Goal: Task Accomplishment & Management: Use online tool/utility

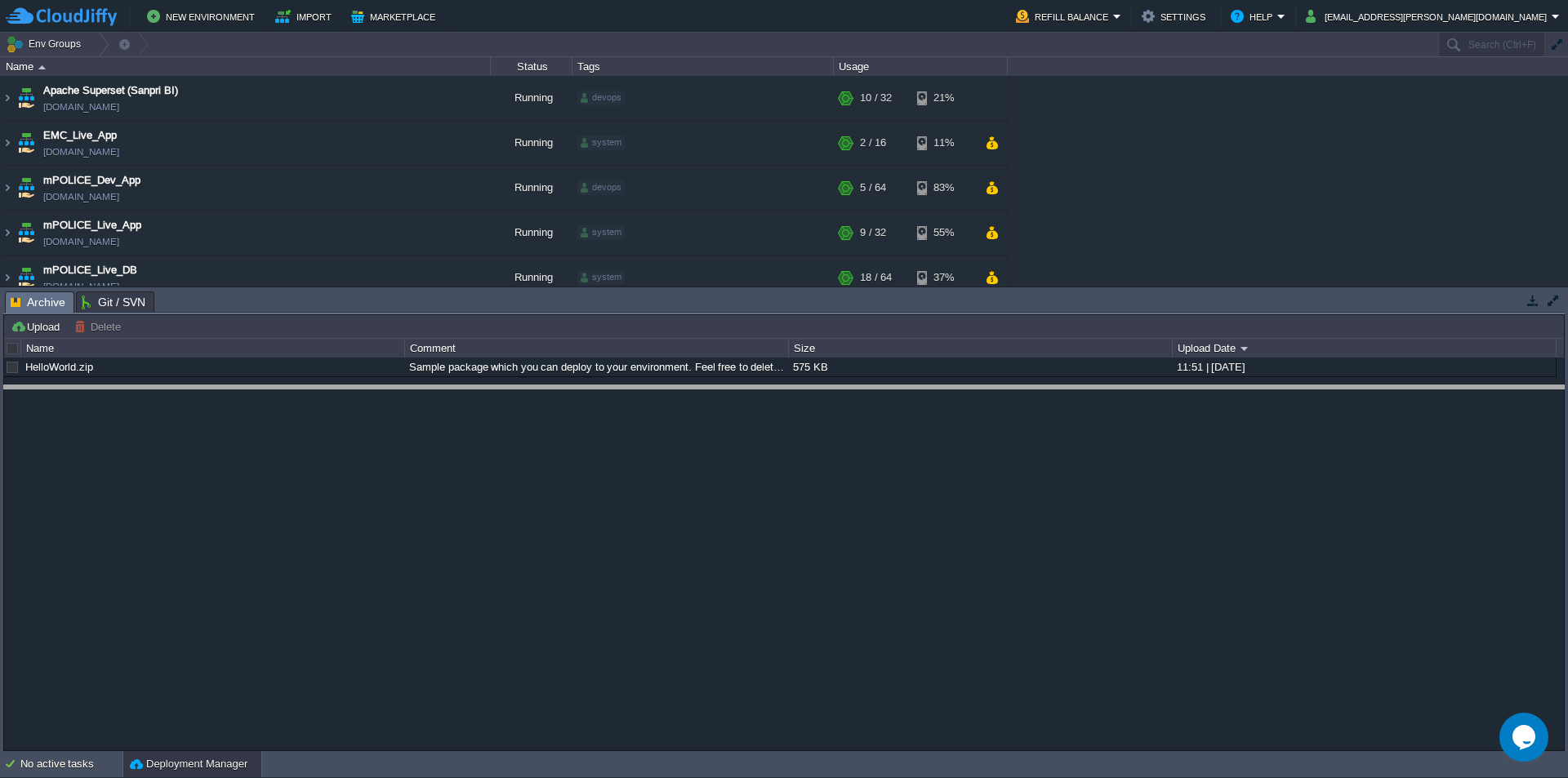
drag, startPoint x: 282, startPoint y: 315, endPoint x: 293, endPoint y: 559, distance: 244.2
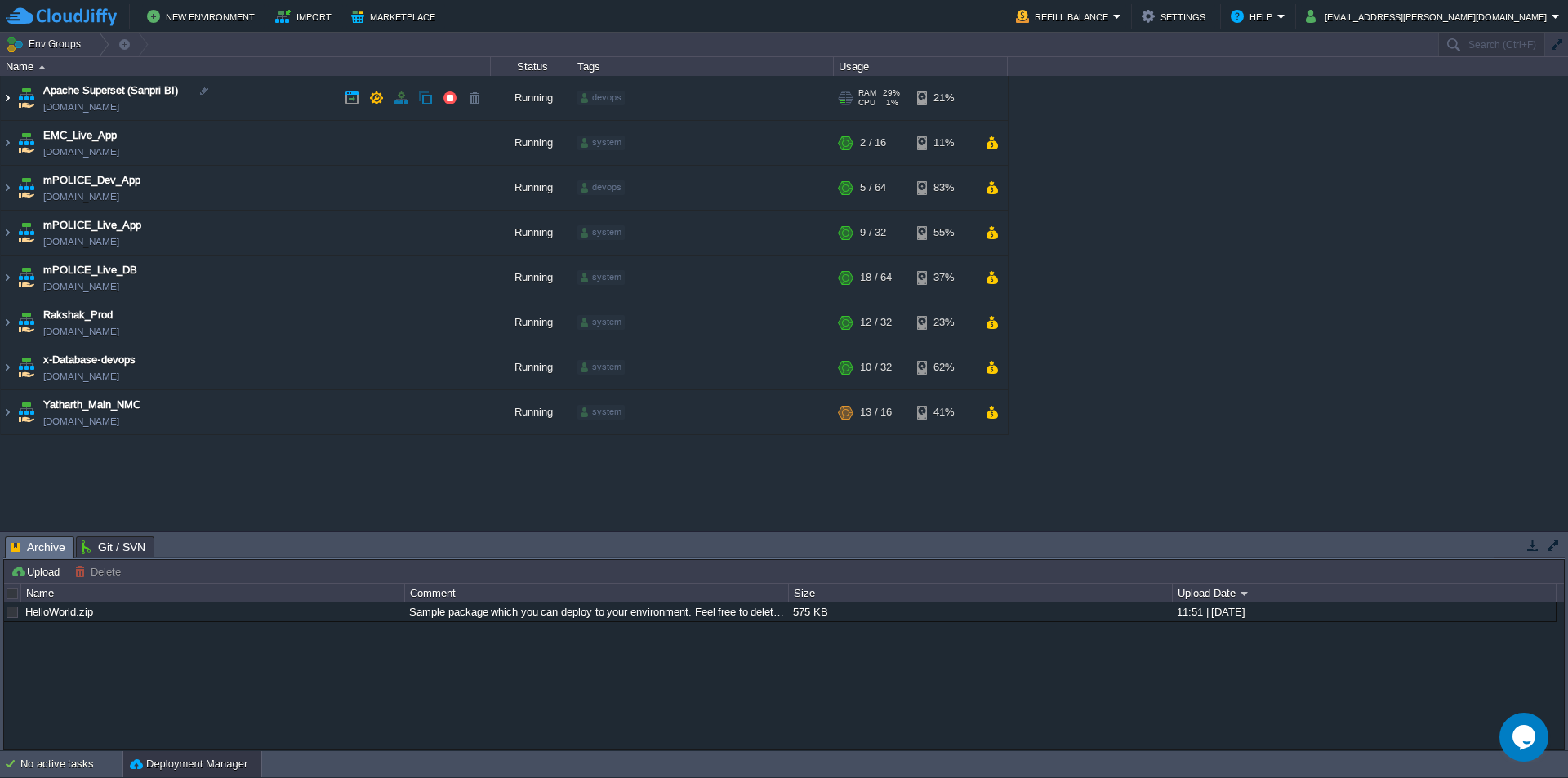
click at [6, 104] on img at bounding box center [7, 97] width 13 height 44
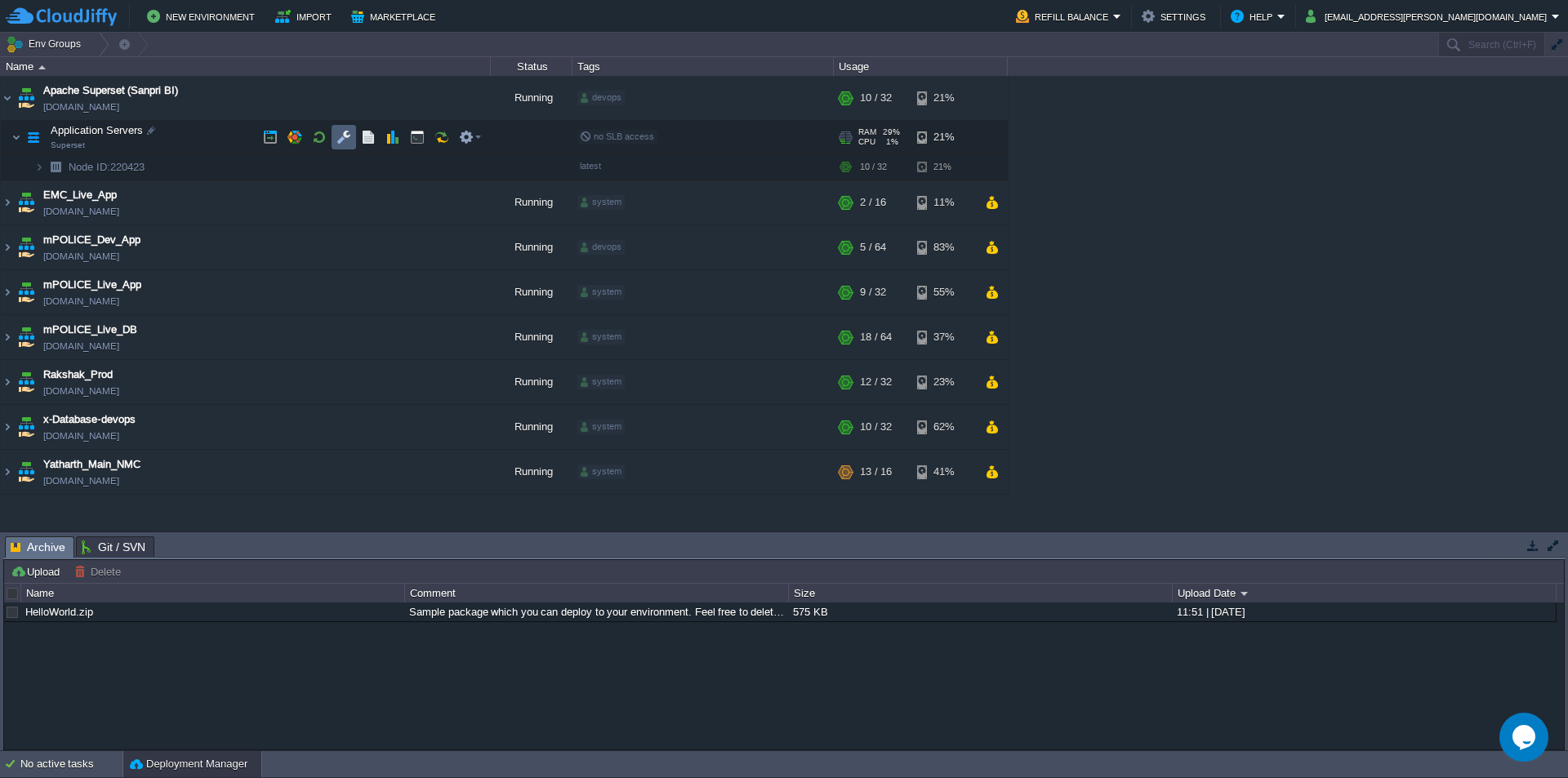
click at [341, 139] on button "button" at bounding box center [344, 137] width 15 height 15
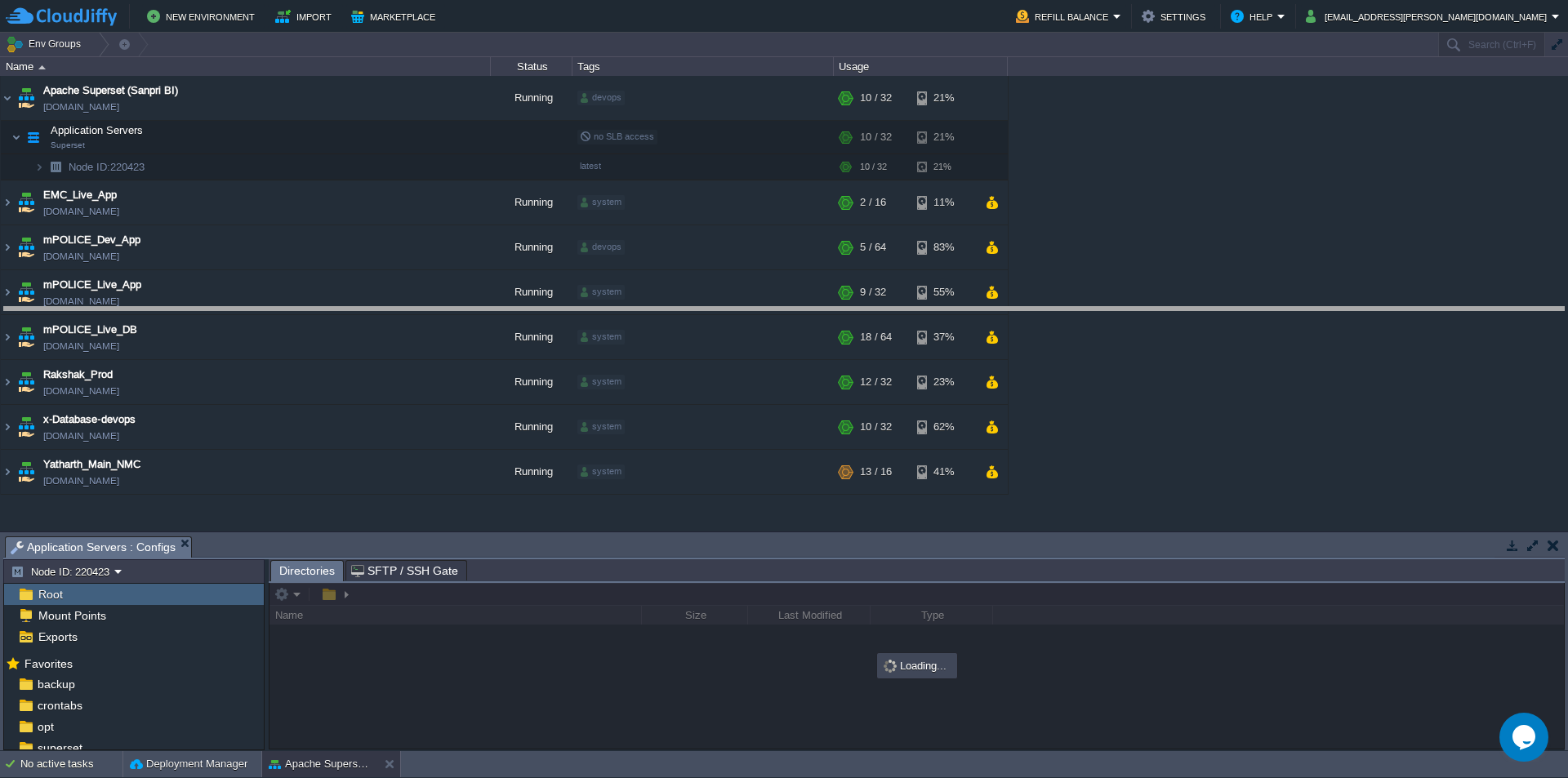
drag, startPoint x: 519, startPoint y: 558, endPoint x: 570, endPoint y: 250, distance: 312.2
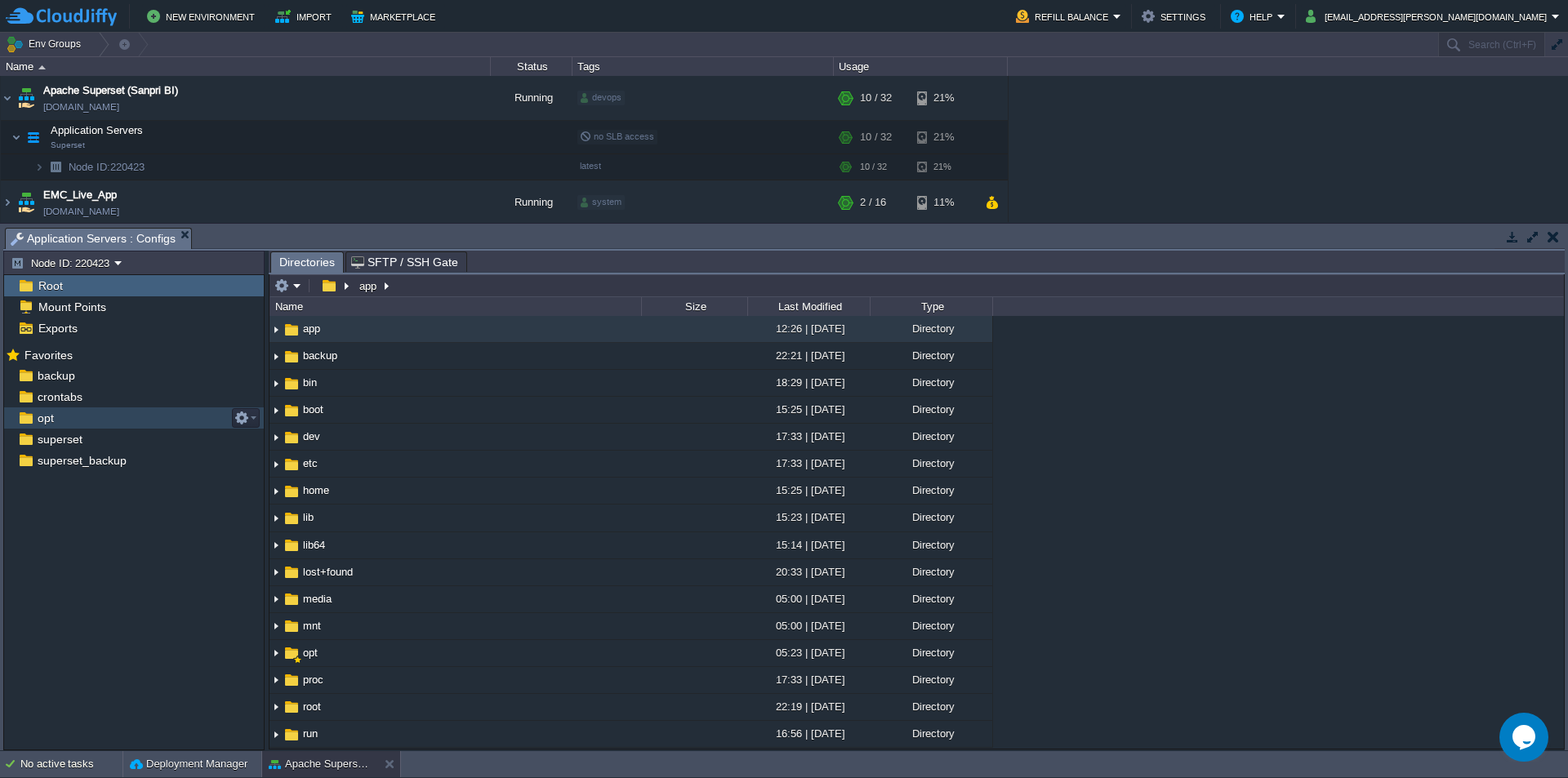
click at [65, 419] on div "opt" at bounding box center [134, 419] width 260 height 22
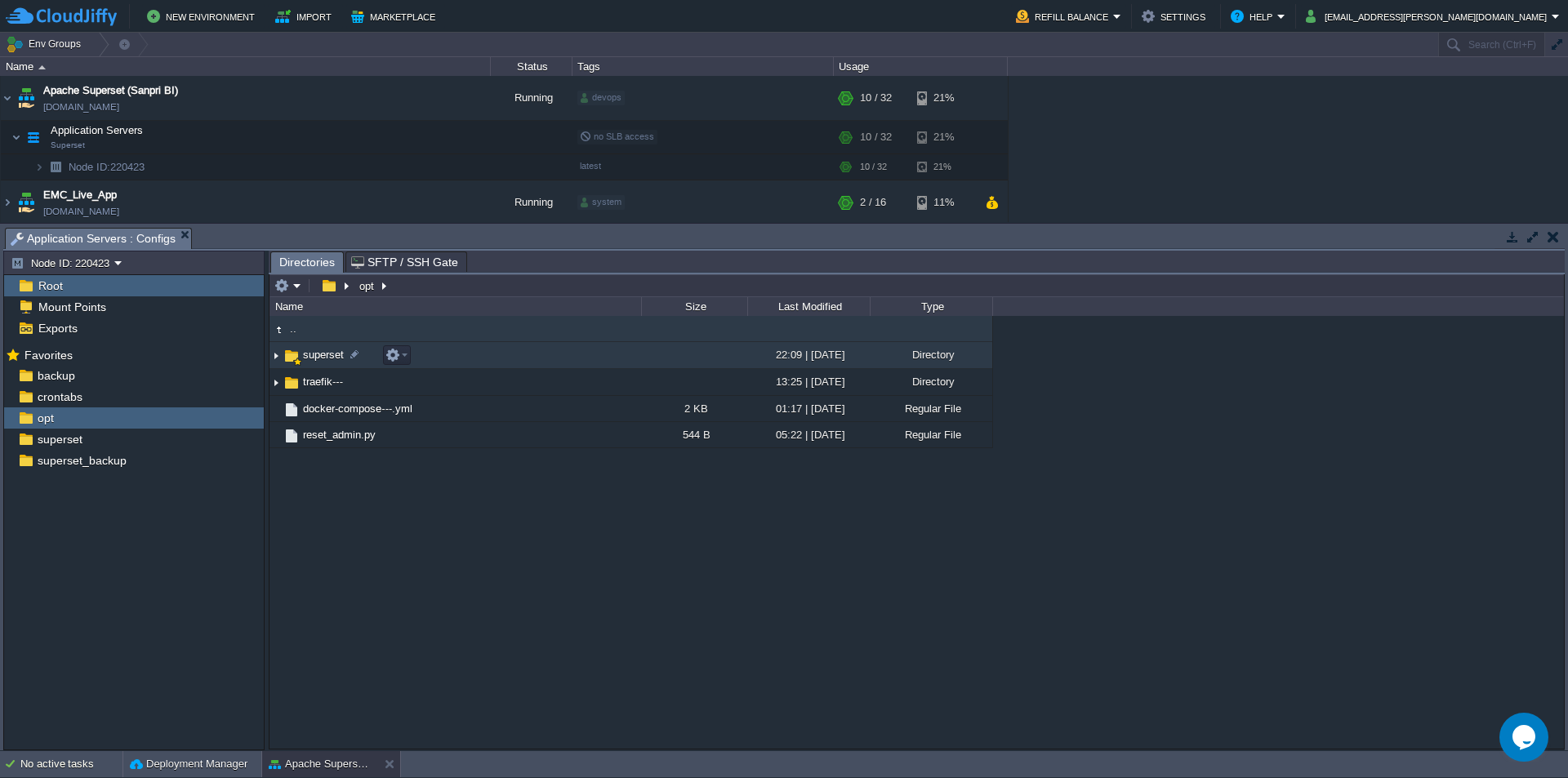
click at [328, 359] on span "superset" at bounding box center [323, 354] width 46 height 14
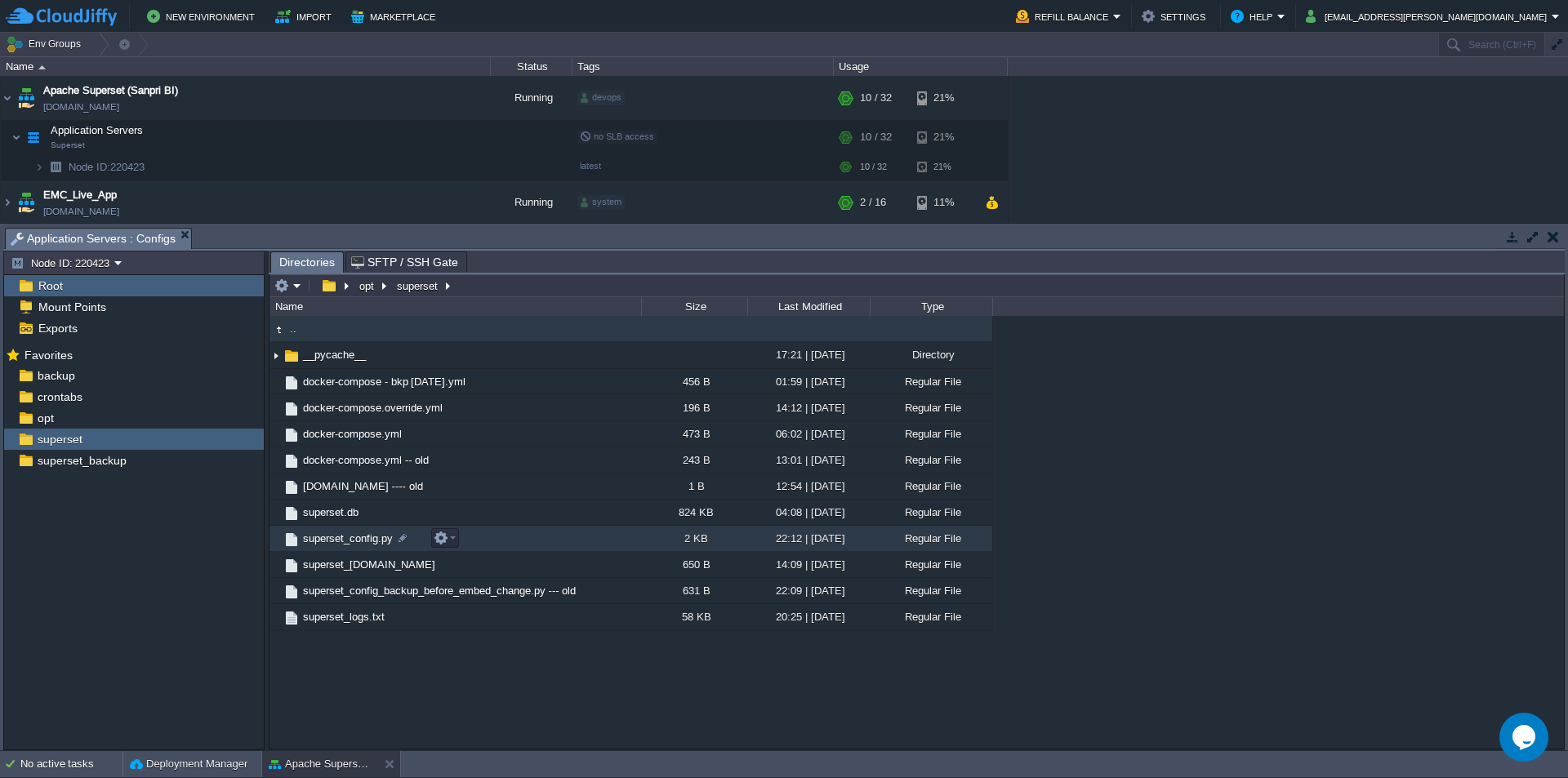
click at [365, 542] on span "superset_config.py" at bounding box center [348, 538] width 95 height 14
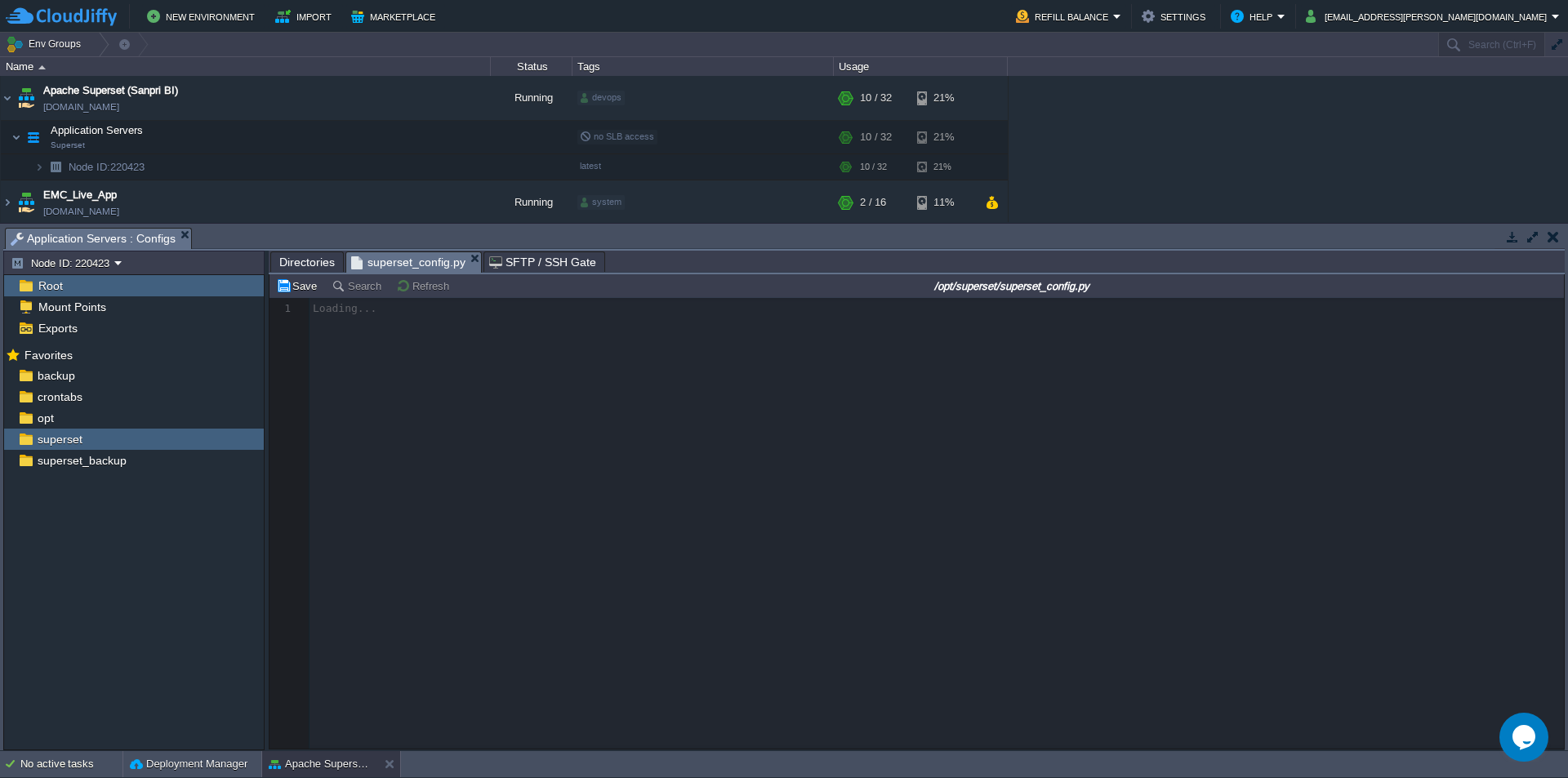
scroll to position [6, 0]
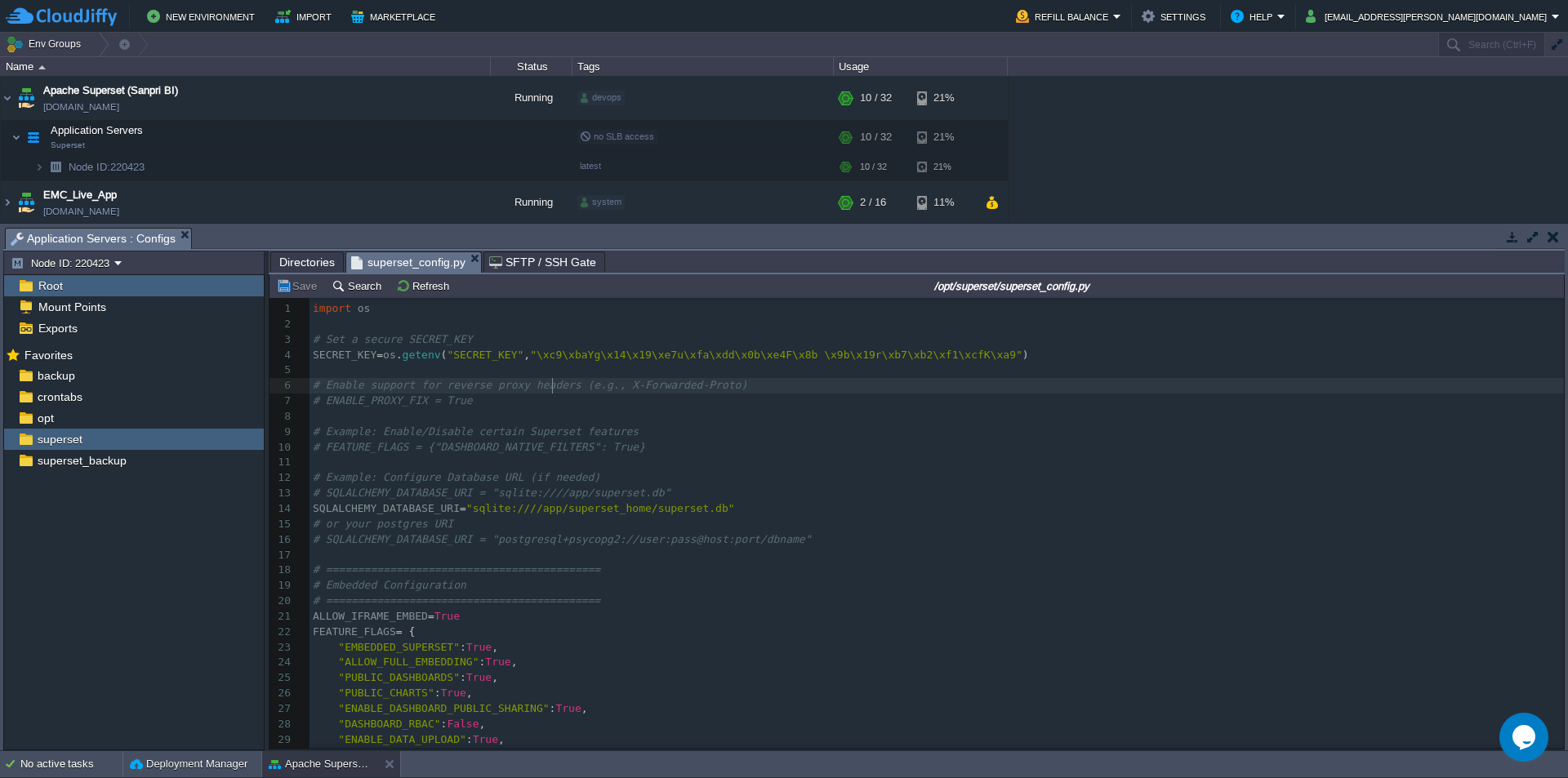
click at [550, 394] on pre "# Enable support for reverse proxy headers (e.g., X-Forwarded-Proto)" at bounding box center [936, 385] width 1254 height 16
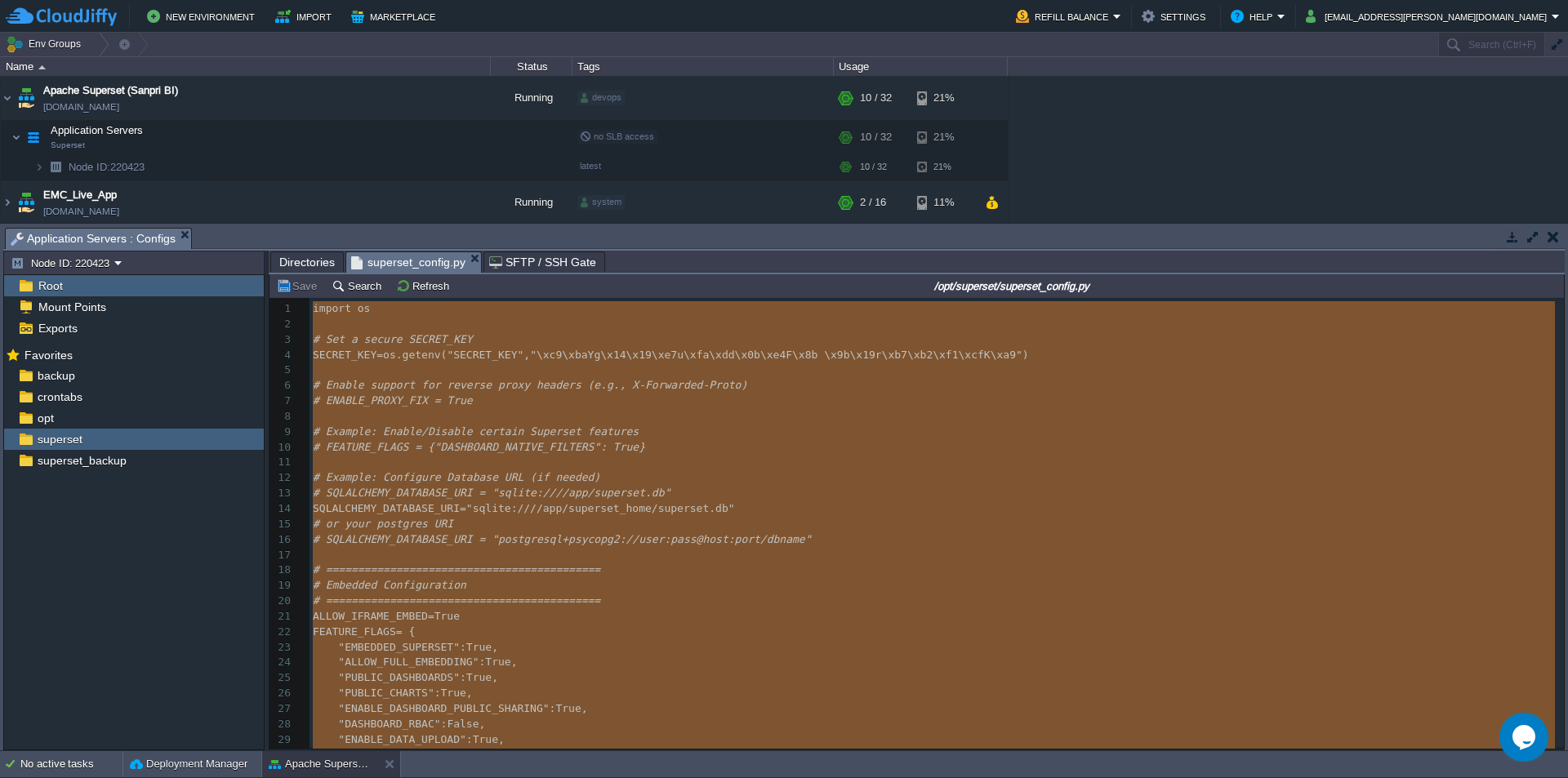
type textarea "-"
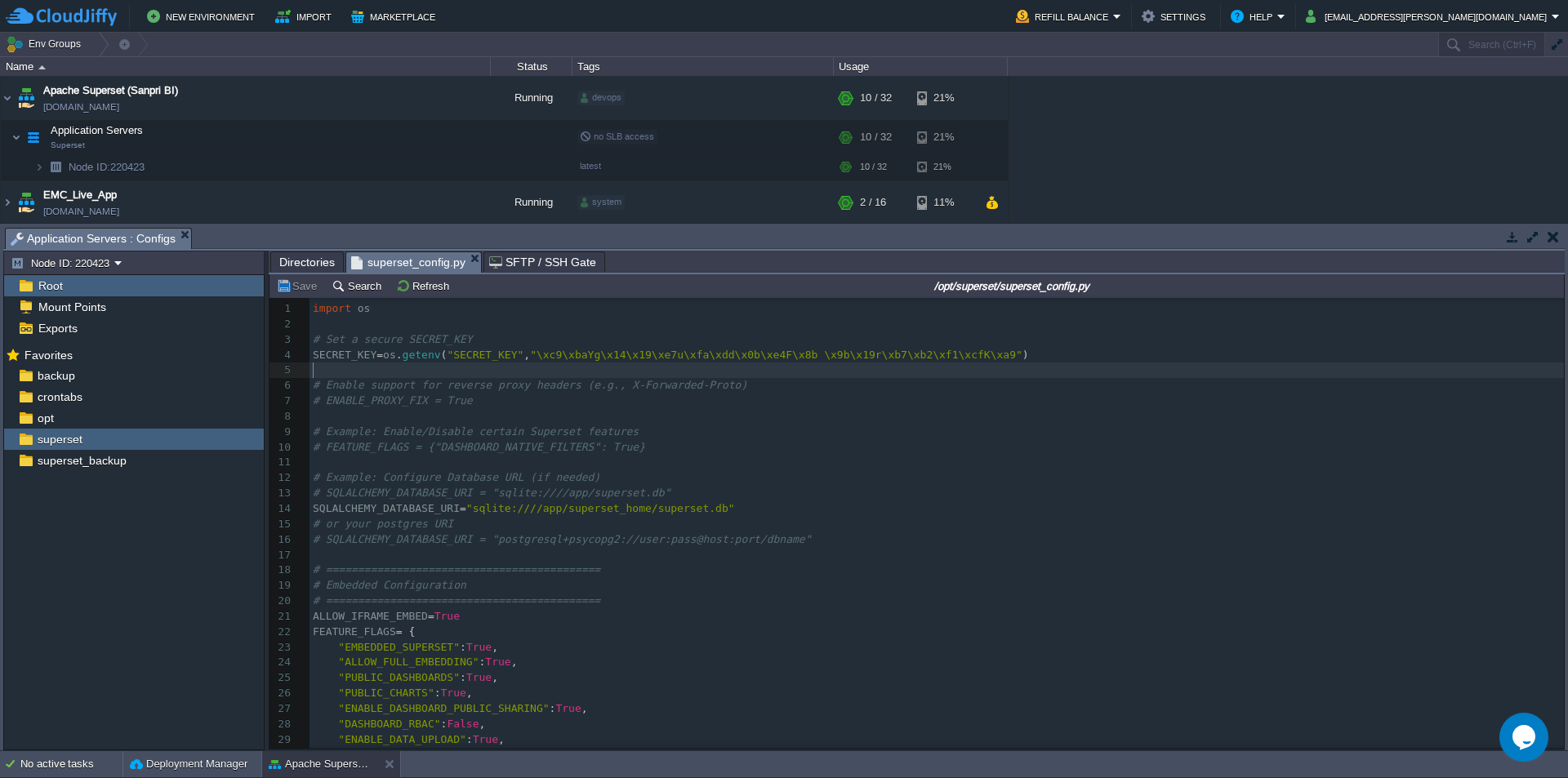
scroll to position [24, 0]
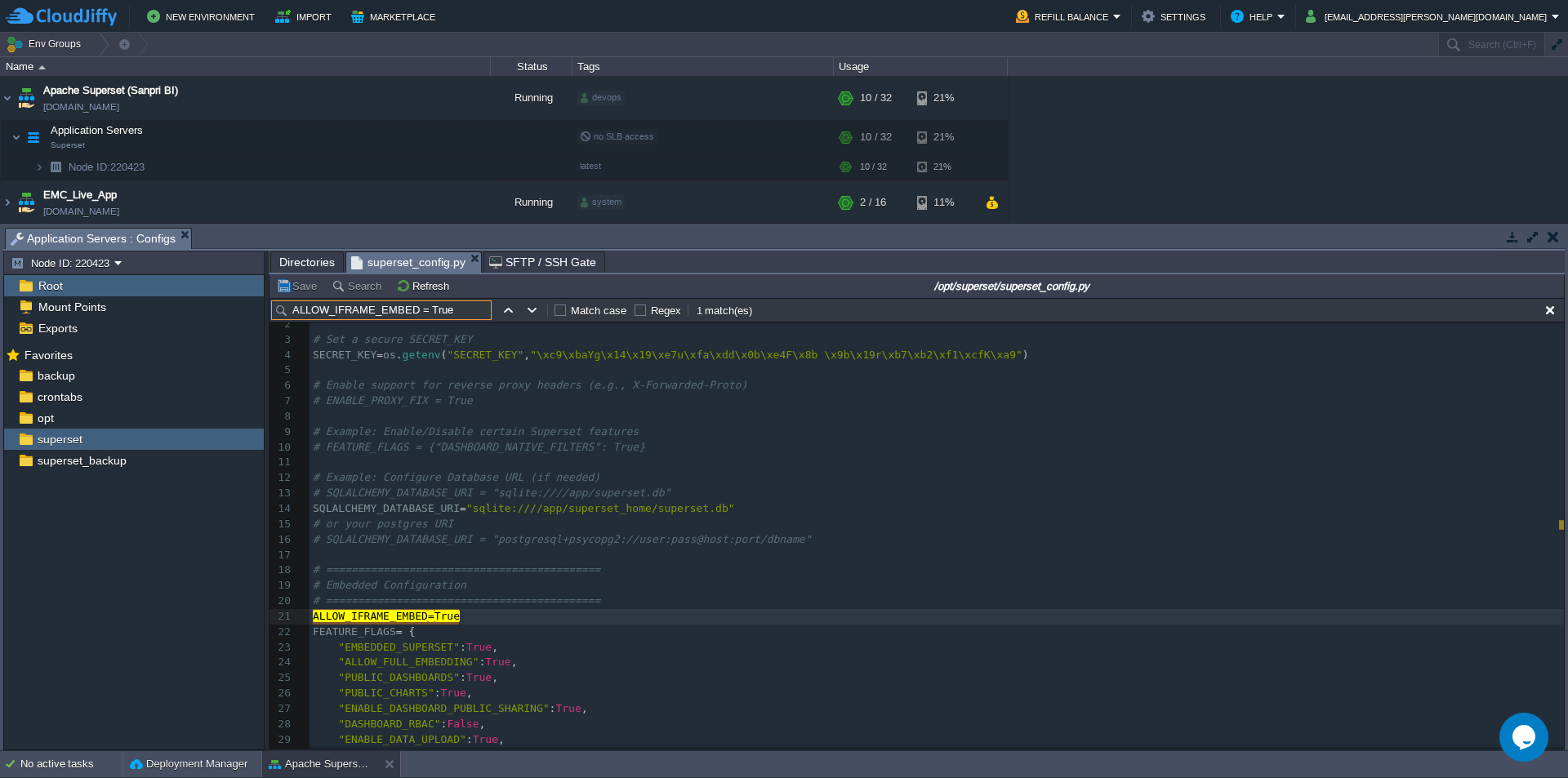
type input "ALLOW_IFRAME_EMBED = True"
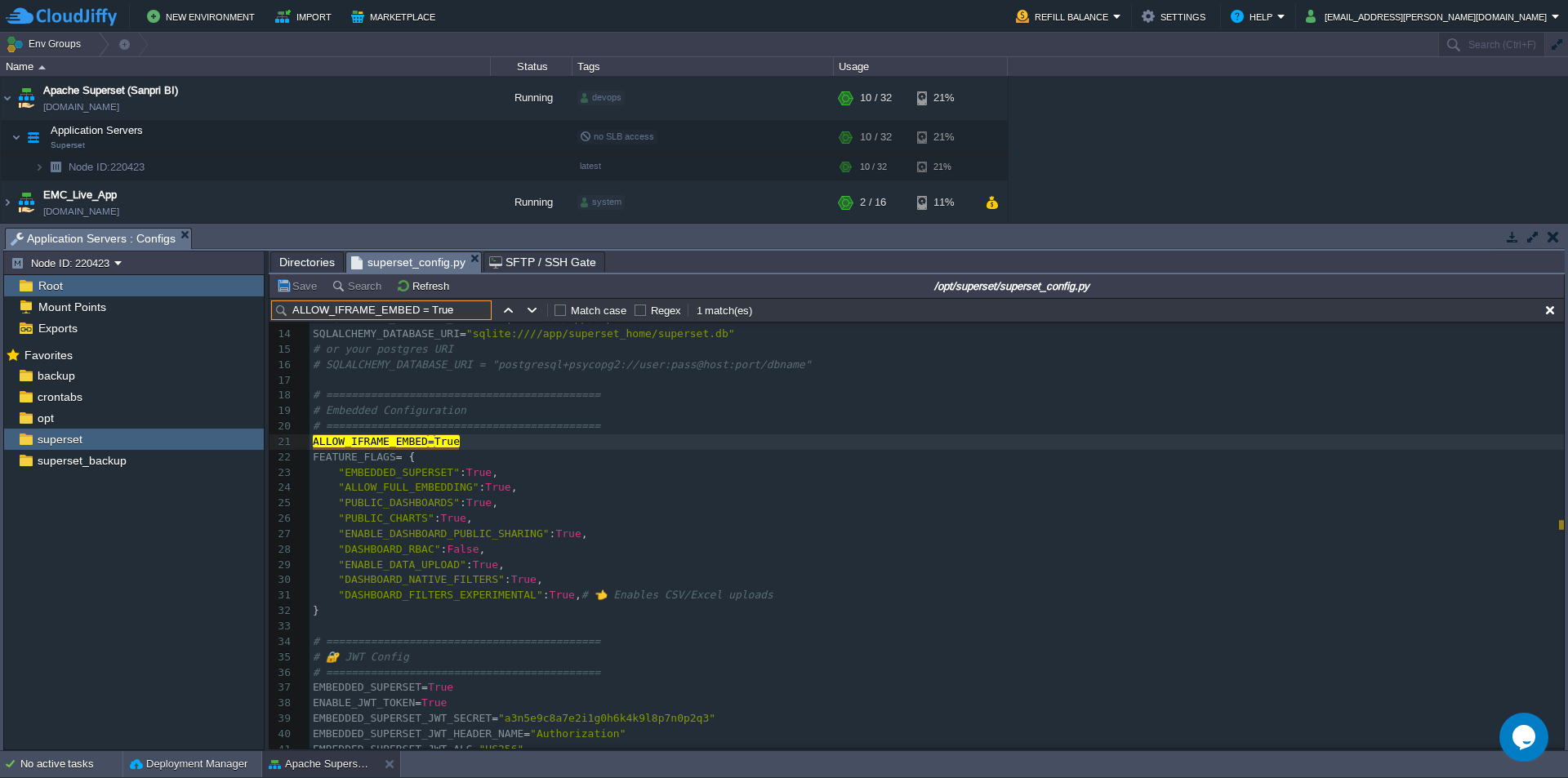
scroll to position [225, 0]
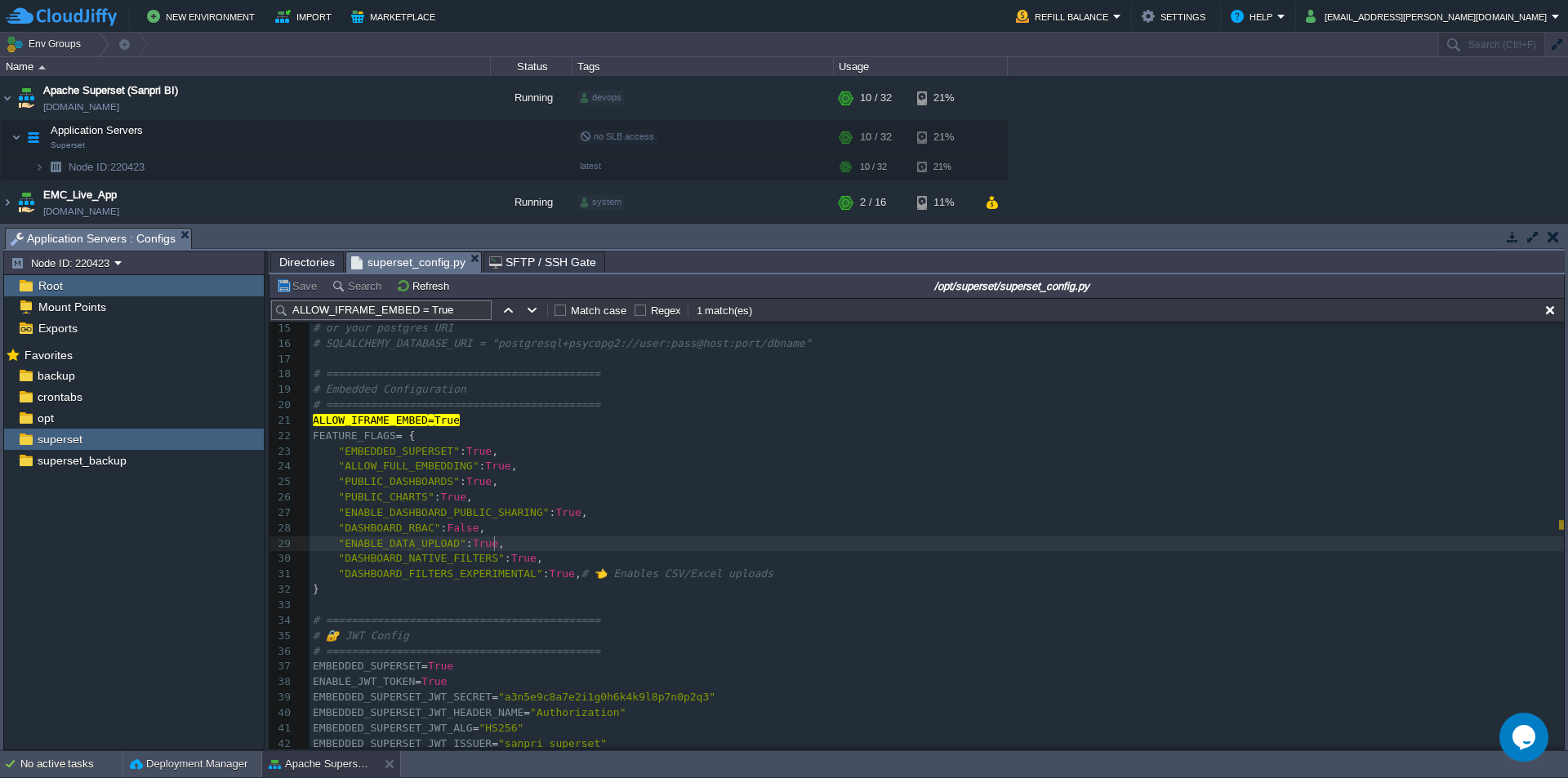
click at [738, 538] on pre ""ENABLE_DATA_UPLOAD" : True ," at bounding box center [936, 544] width 1254 height 16
click at [706, 559] on pre ""DASHBOARD_NATIVE_FILTERS" : True ," at bounding box center [936, 558] width 1254 height 16
click at [935, 633] on pre "# 🔐 JWT Config" at bounding box center [936, 636] width 1254 height 16
click at [659, 736] on pre "EMBEDDED_SUPERSET_JWT_ISSUER = "sanpri_superset"" at bounding box center [936, 744] width 1254 height 16
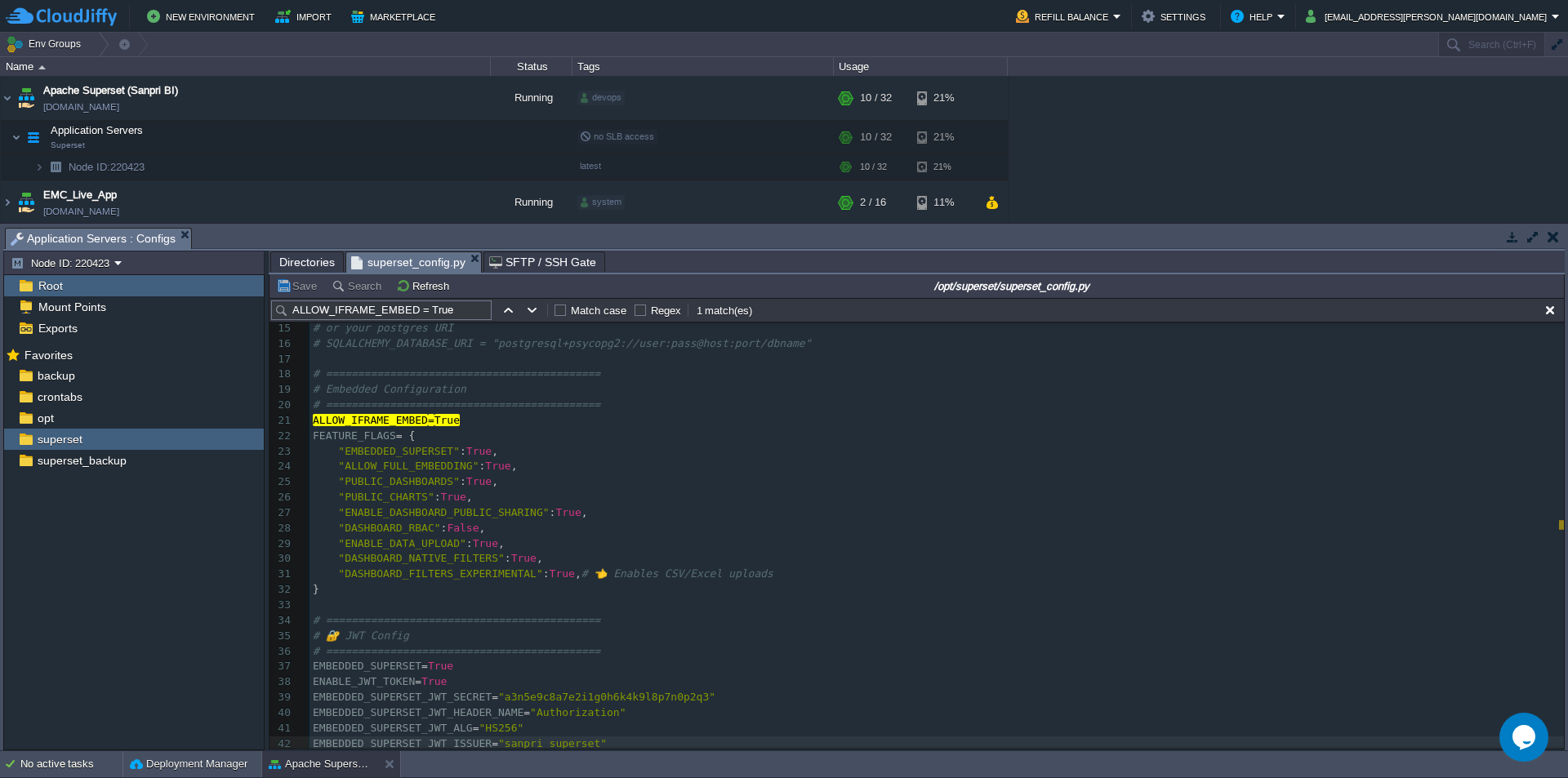
scroll to position [241, 0]
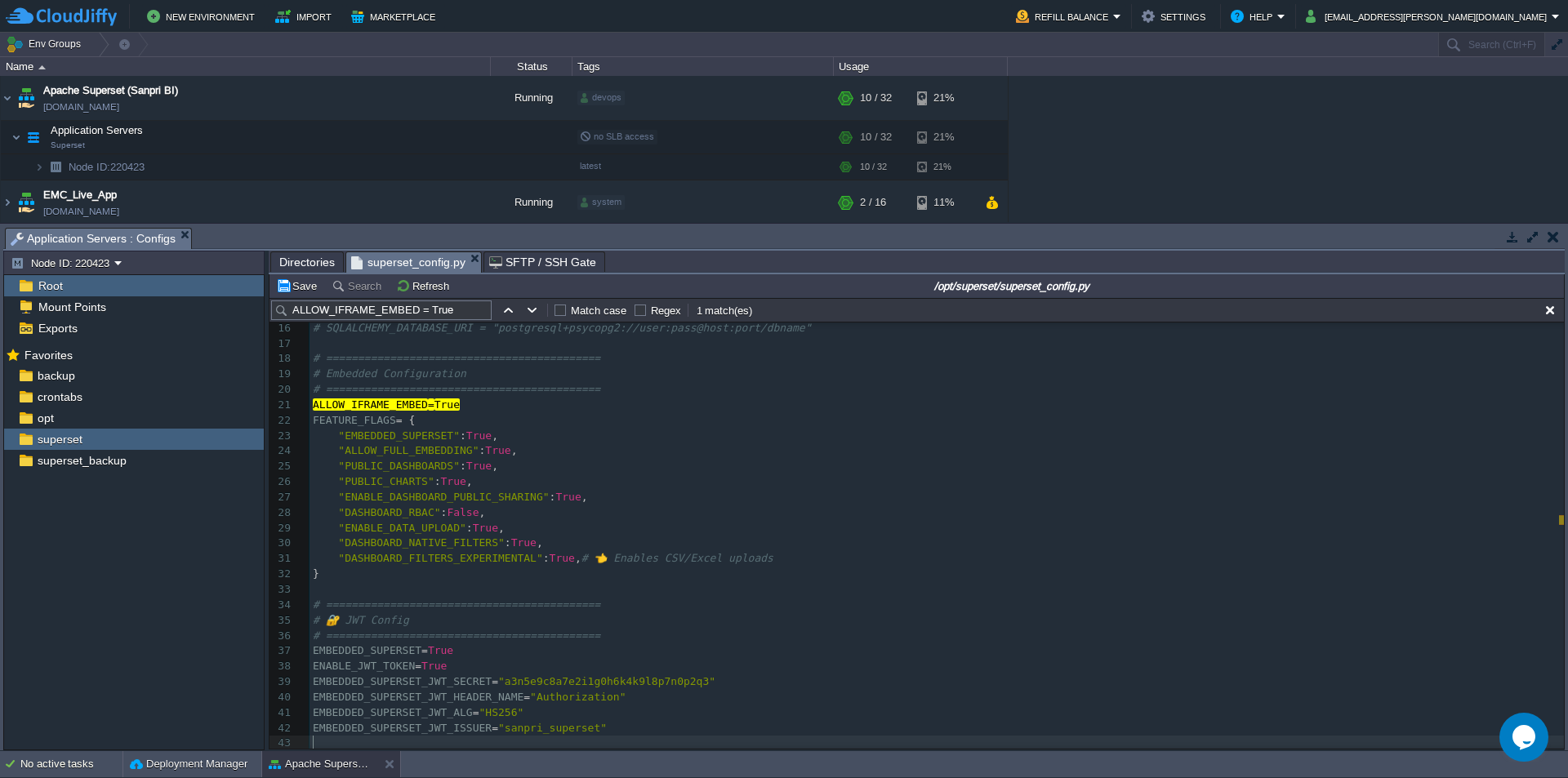
click at [618, 524] on pre ""ENABLE_DATA_UPLOAD" : True ," at bounding box center [936, 528] width 1254 height 16
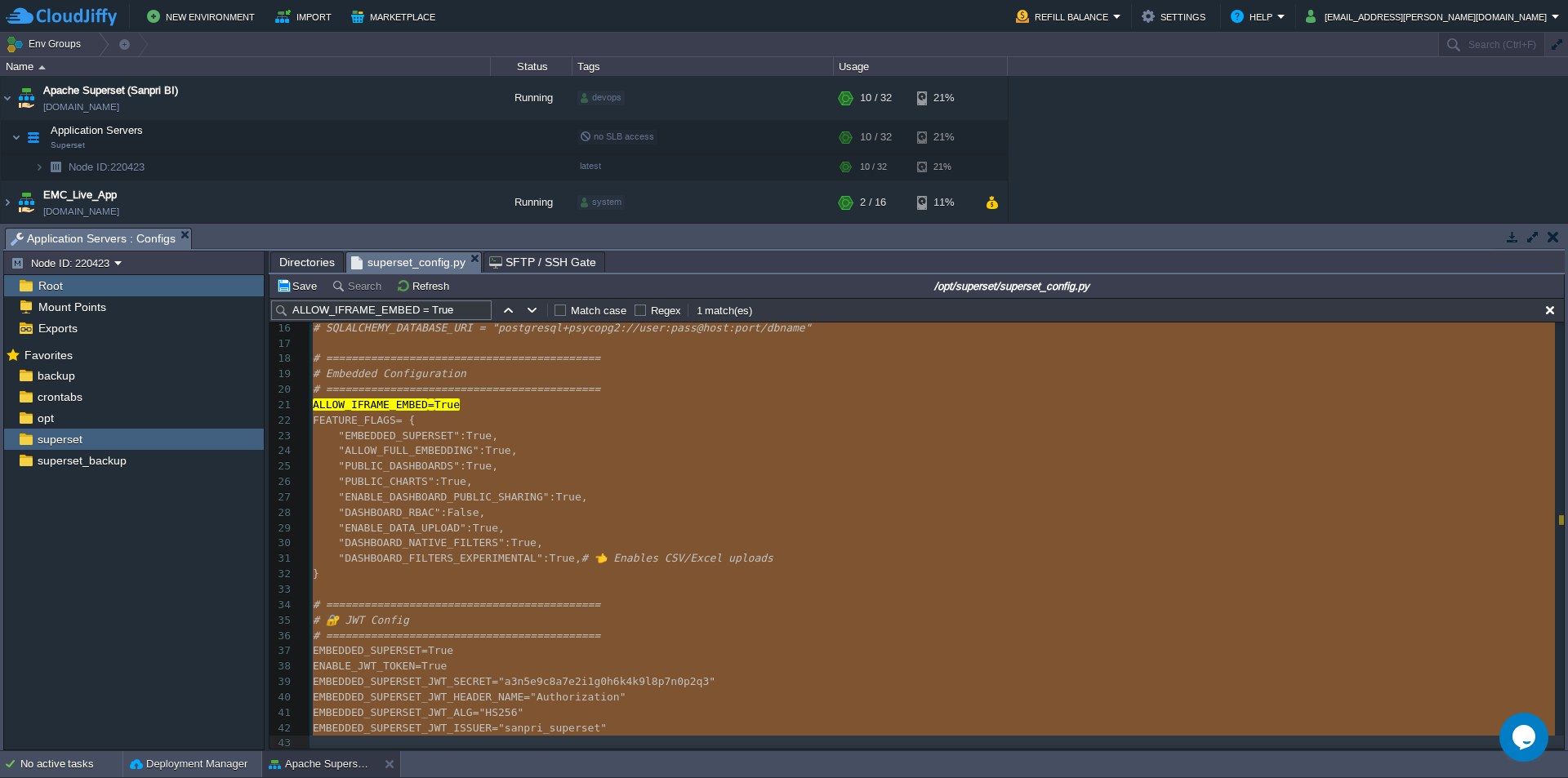
type textarea "-"
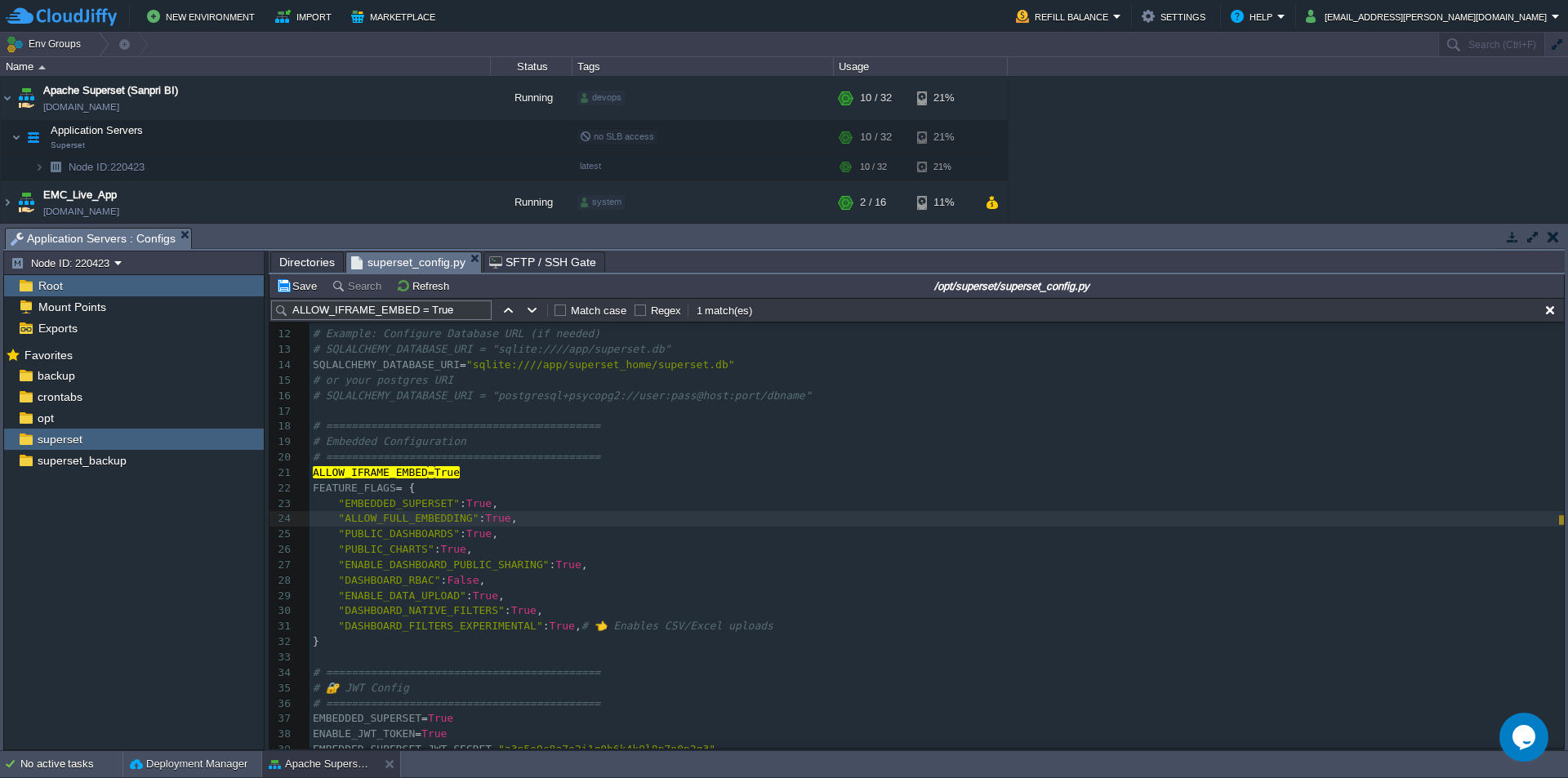
scroll to position [0, 0]
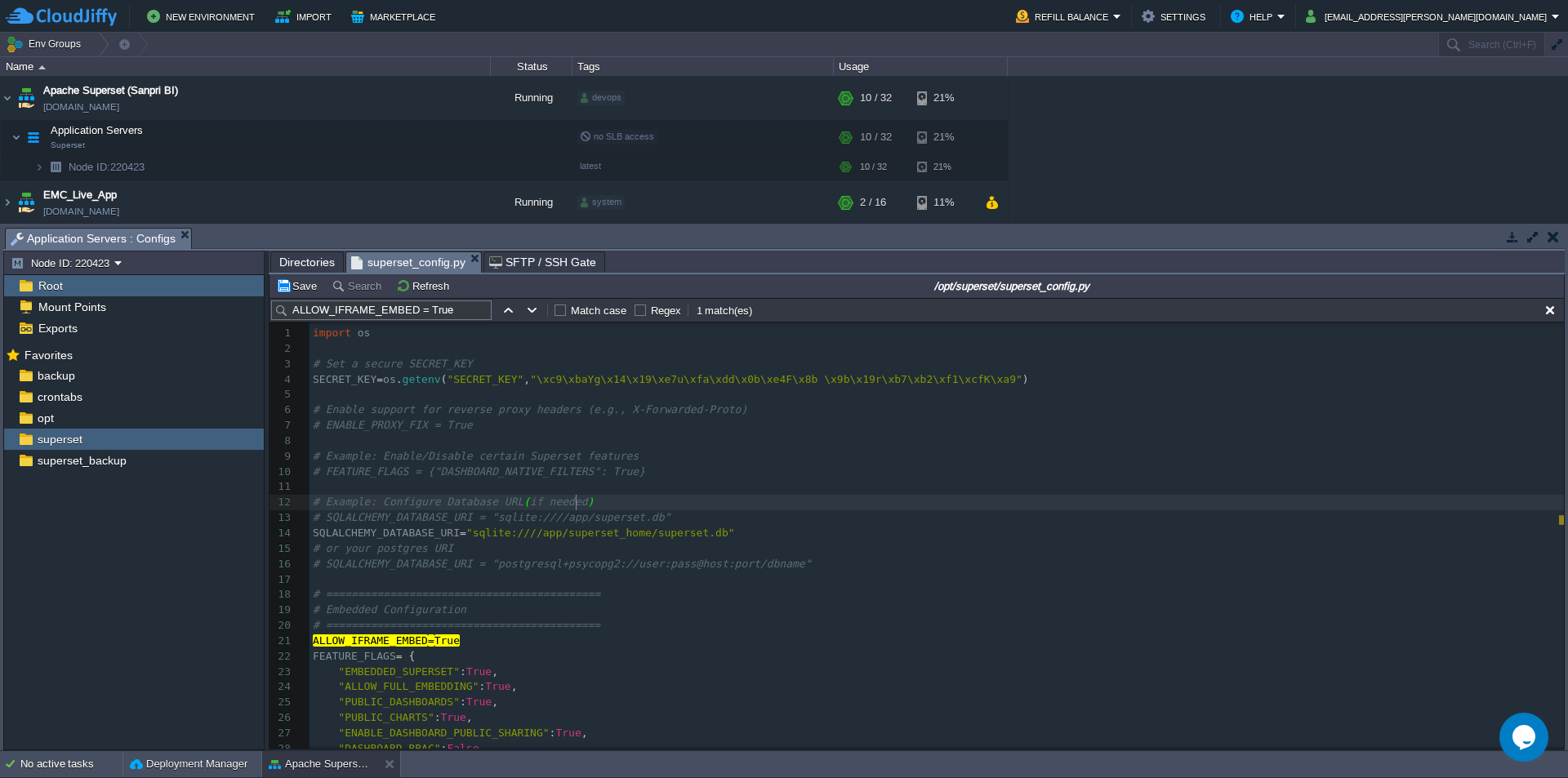
click at [598, 462] on span "# Example: Enable/Disable certain Superset features" at bounding box center [475, 456] width 325 height 12
click at [474, 255] on body "New Environment Import Marketplace Bonus ₹0.00 Upgrade Account Refill Balance S…" at bounding box center [784, 389] width 1568 height 778
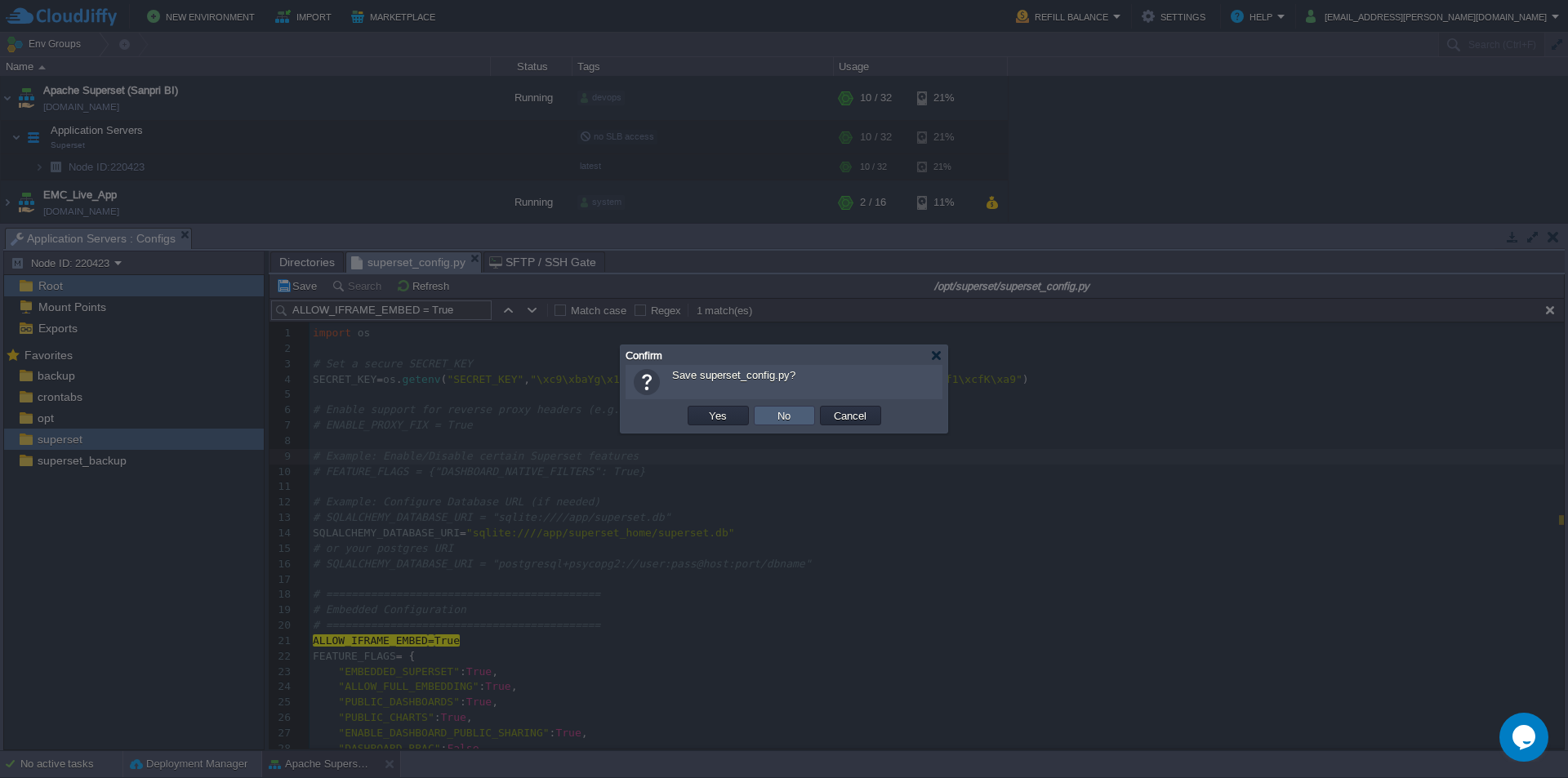
click at [782, 408] on td "No" at bounding box center [785, 416] width 62 height 20
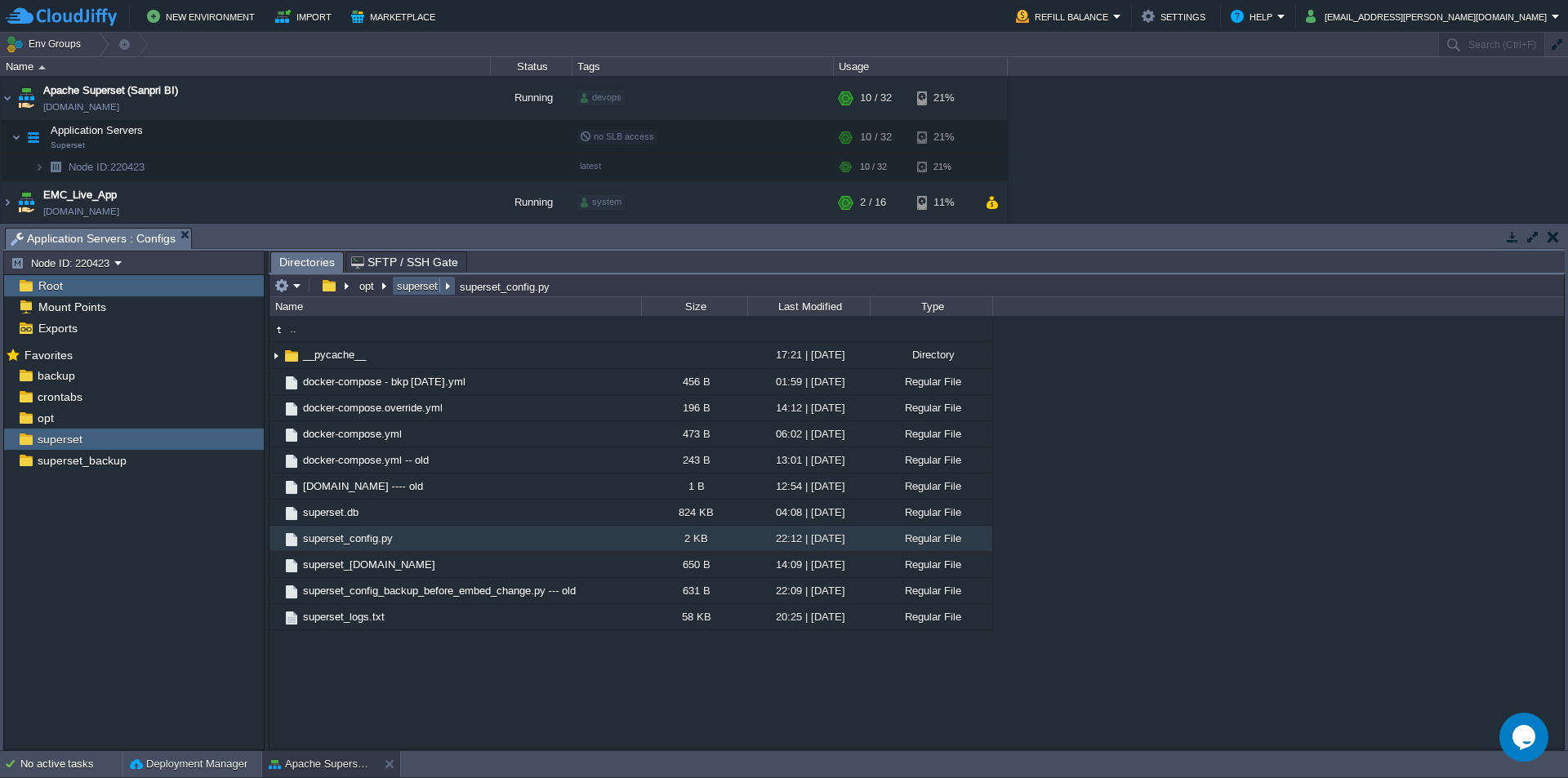
click at [401, 289] on button "superset" at bounding box center [418, 286] width 47 height 15
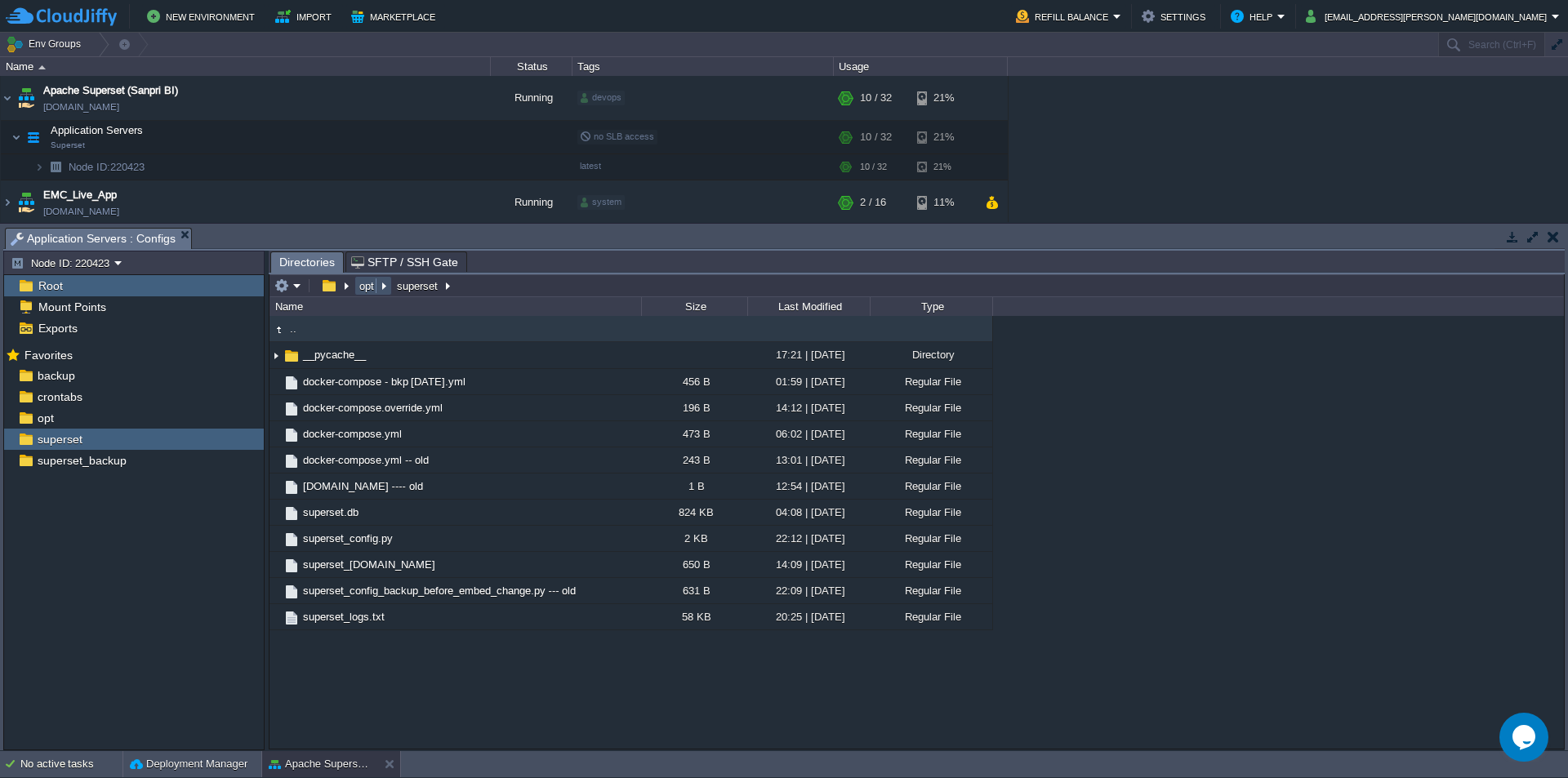
click at [361, 290] on button "opt" at bounding box center [368, 286] width 22 height 15
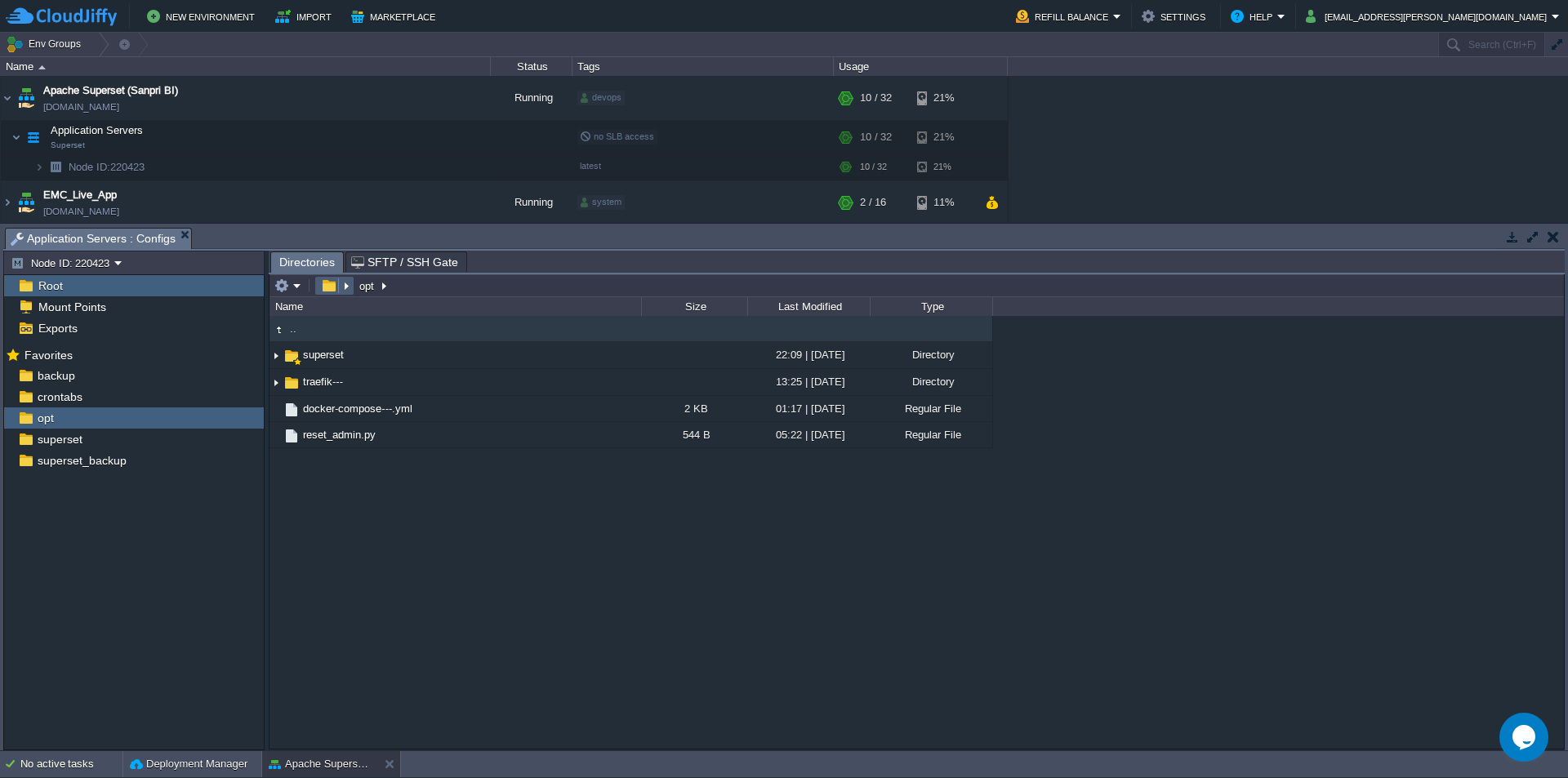
click at [330, 291] on button "button" at bounding box center [329, 286] width 23 height 15
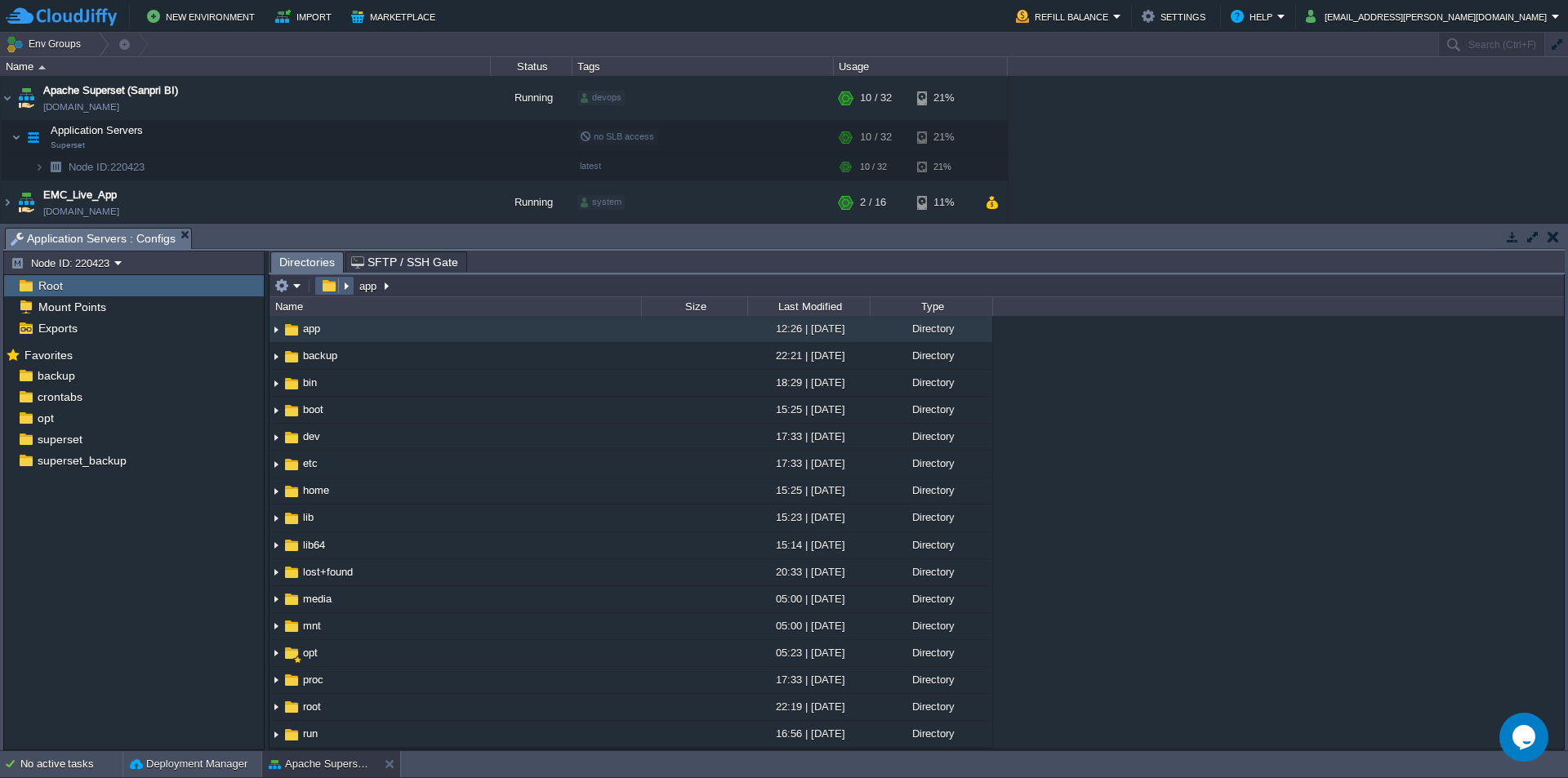
click at [328, 286] on button "button" at bounding box center [329, 286] width 23 height 15
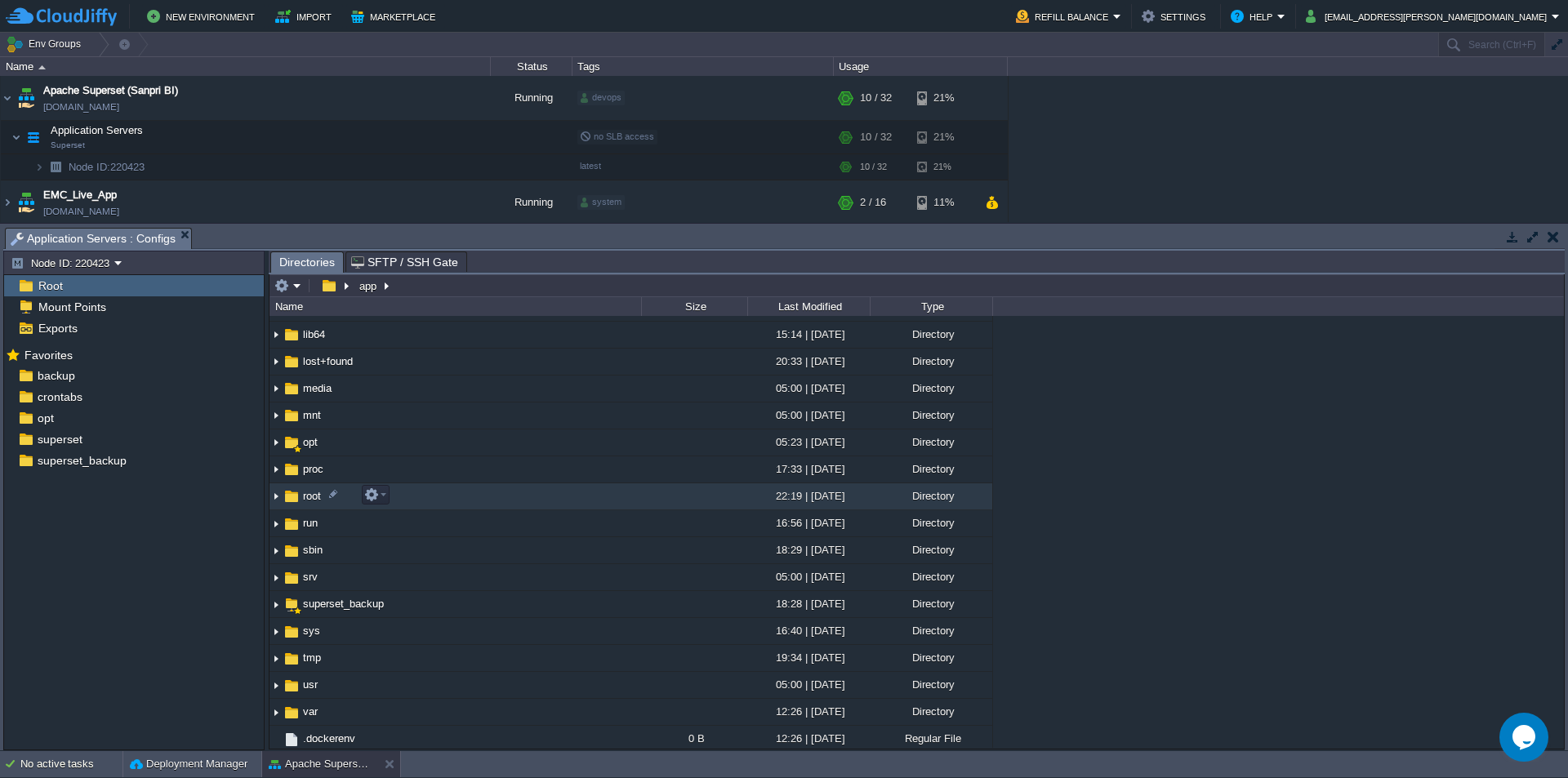
scroll to position [245, 0]
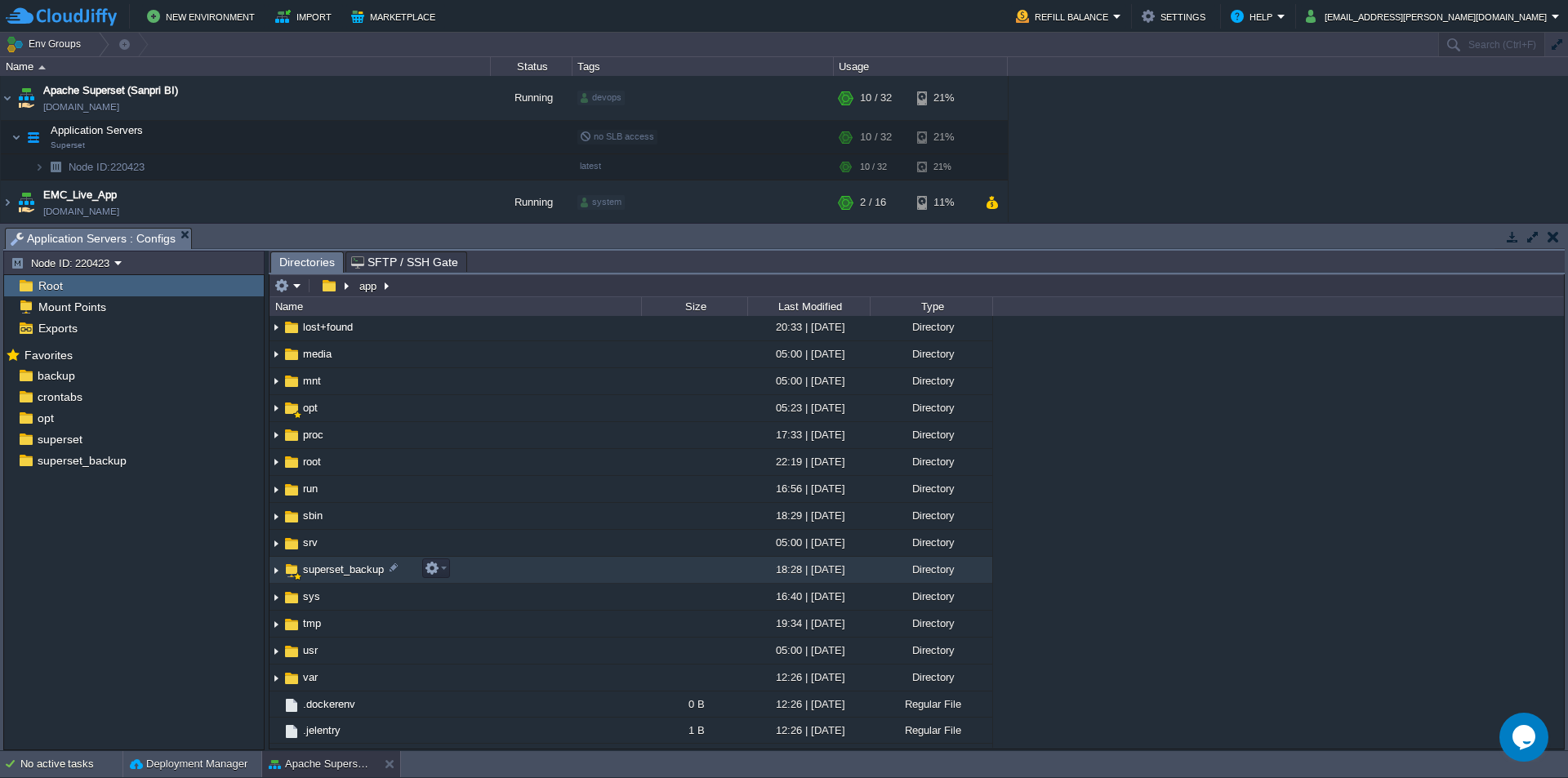
click at [330, 571] on span "superset_backup" at bounding box center [343, 569] width 86 height 14
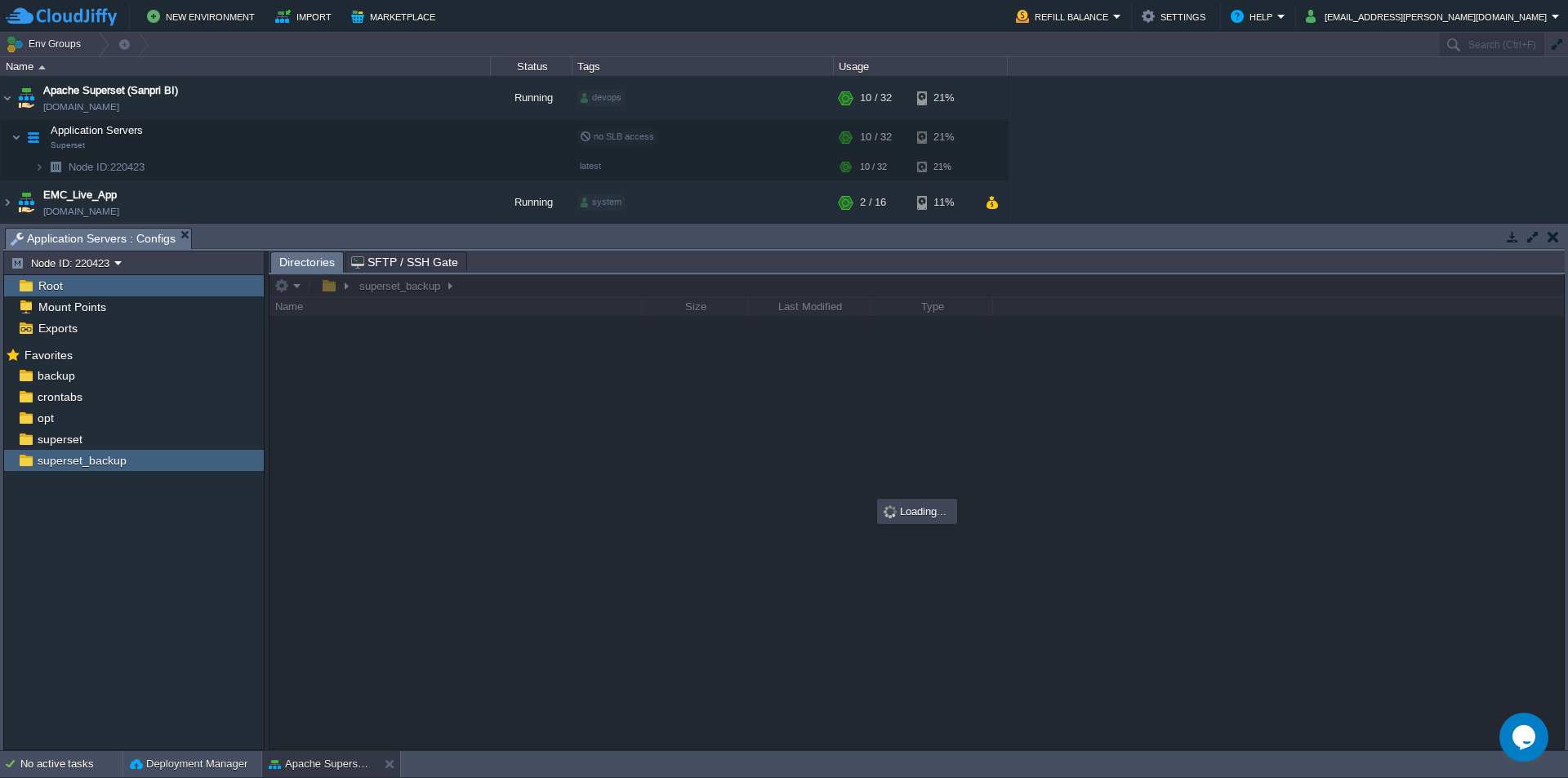
scroll to position [0, 0]
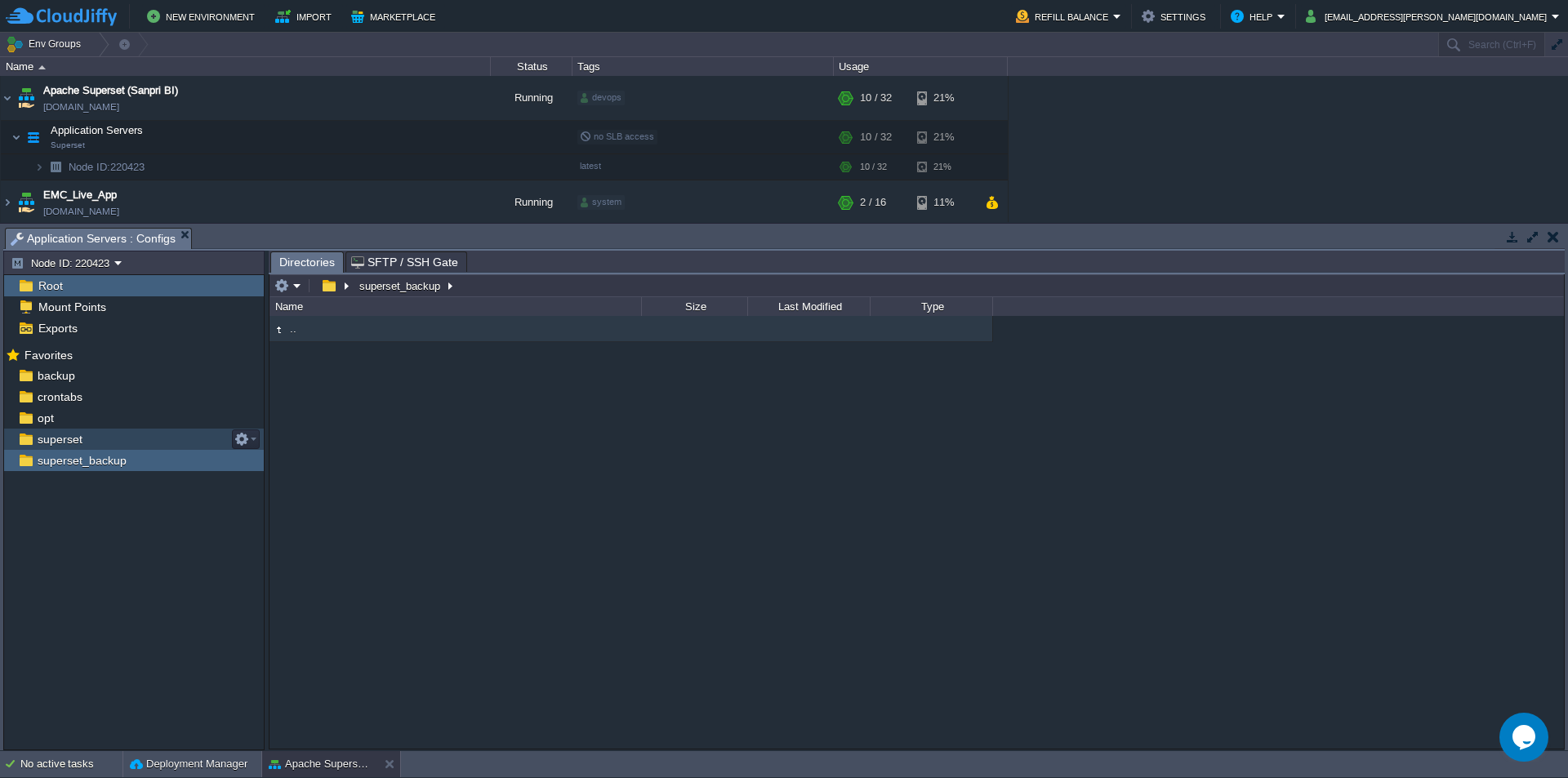
click at [62, 447] on span "superset" at bounding box center [59, 439] width 51 height 15
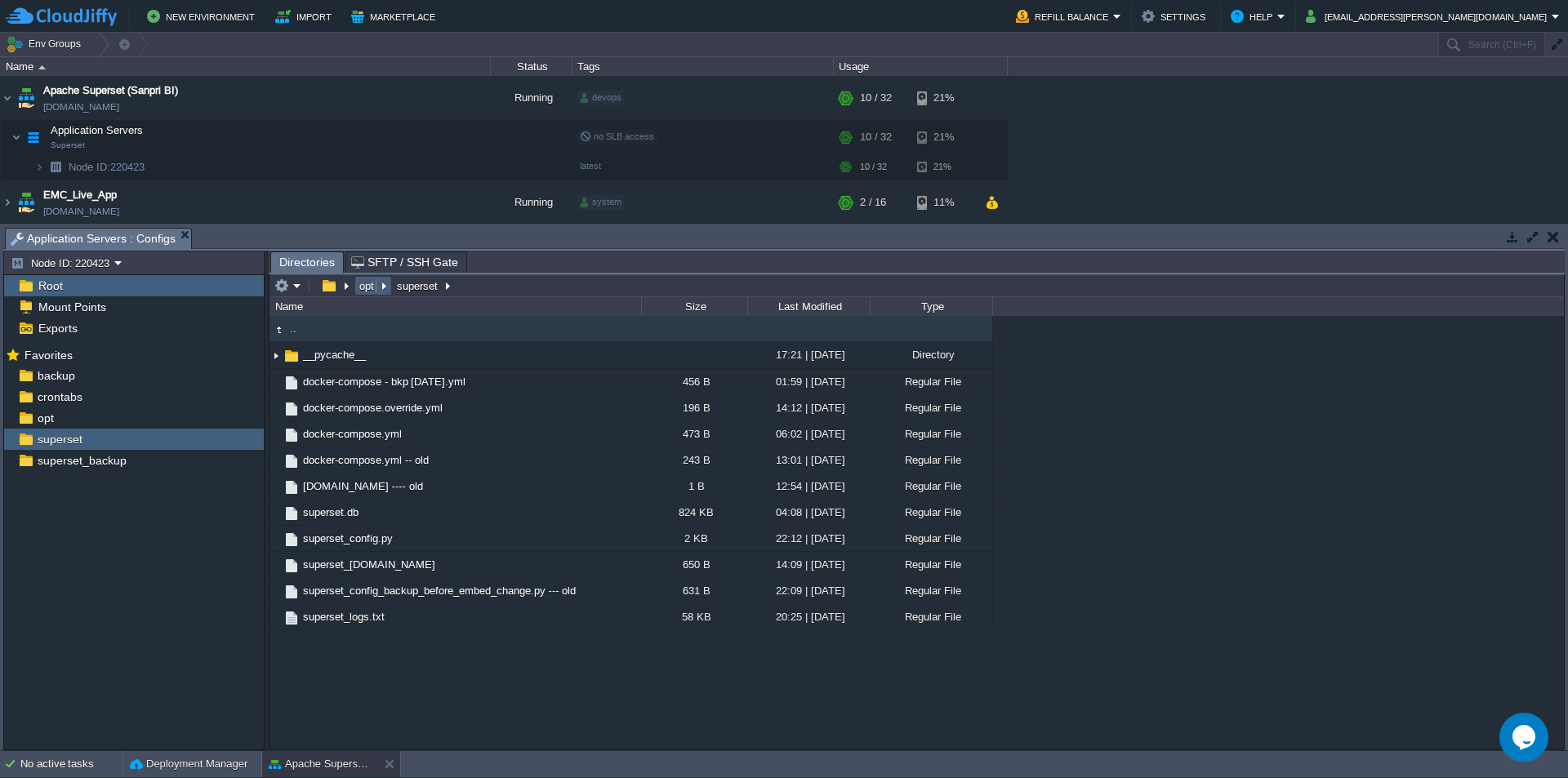
click at [364, 281] on button "opt" at bounding box center [368, 286] width 22 height 15
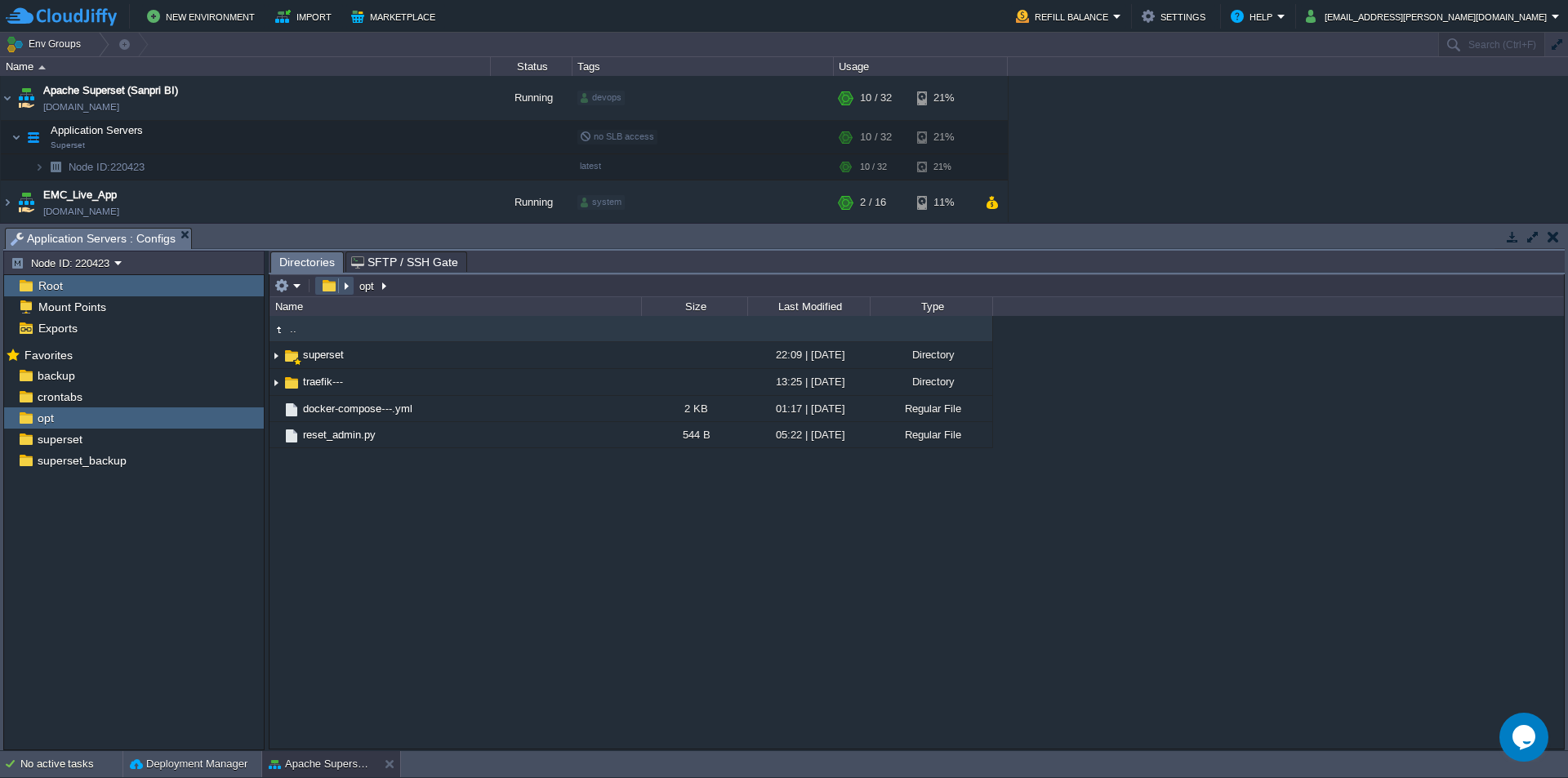
click at [330, 285] on button "button" at bounding box center [329, 286] width 23 height 15
